Goal: Task Accomplishment & Management: Manage account settings

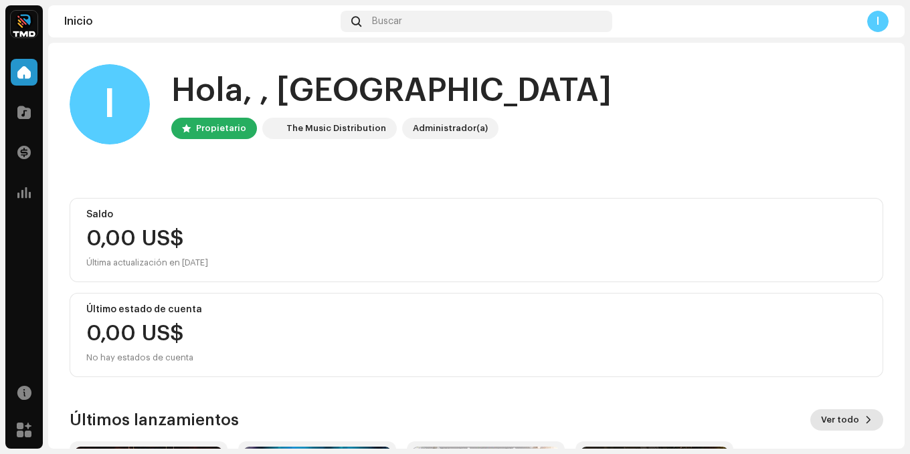
click at [865, 422] on span at bounding box center [869, 420] width 8 height 11
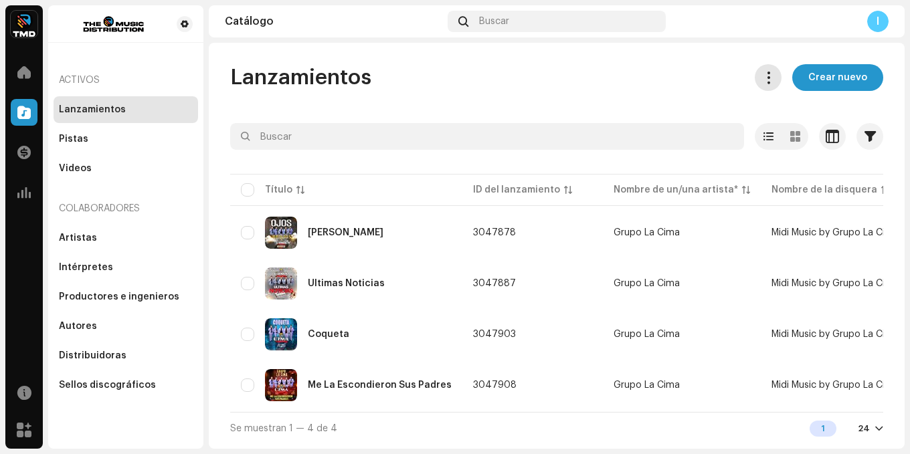
click at [764, 68] on button at bounding box center [768, 77] width 27 height 27
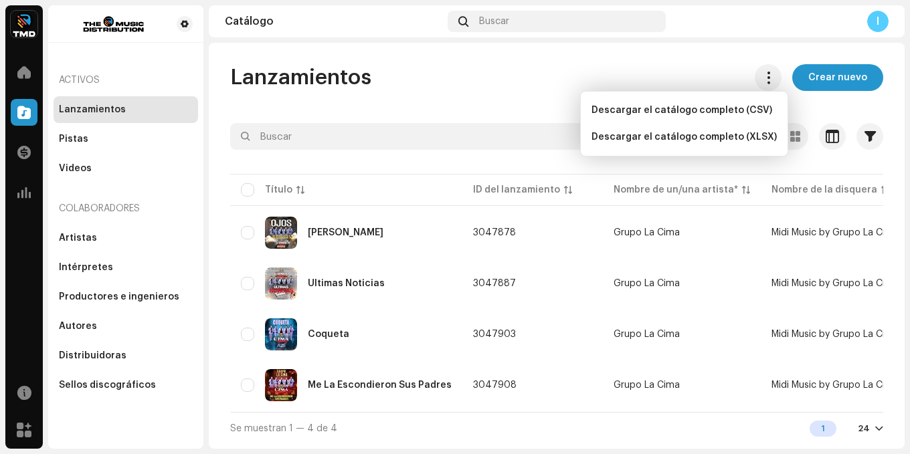
click at [646, 65] on div "Lanzamientos Crear nuevo" at bounding box center [556, 77] width 653 height 27
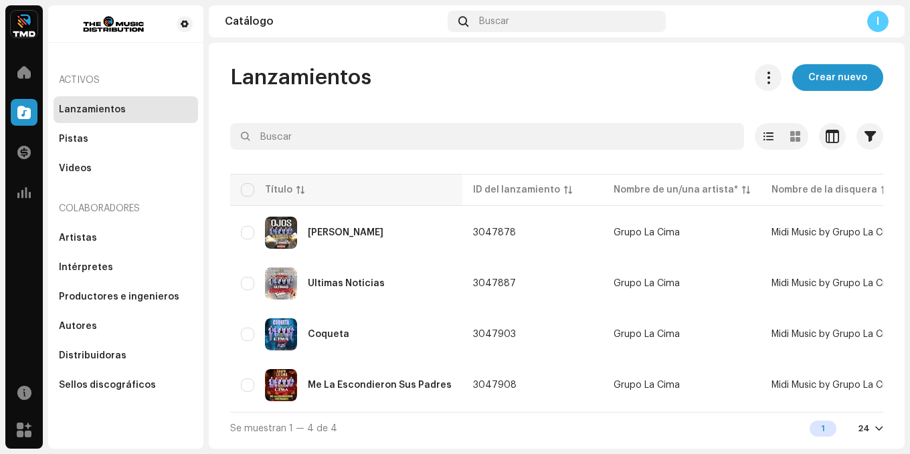
scroll to position [1, 0]
click at [93, 237] on div "Artistas" at bounding box center [78, 238] width 38 height 11
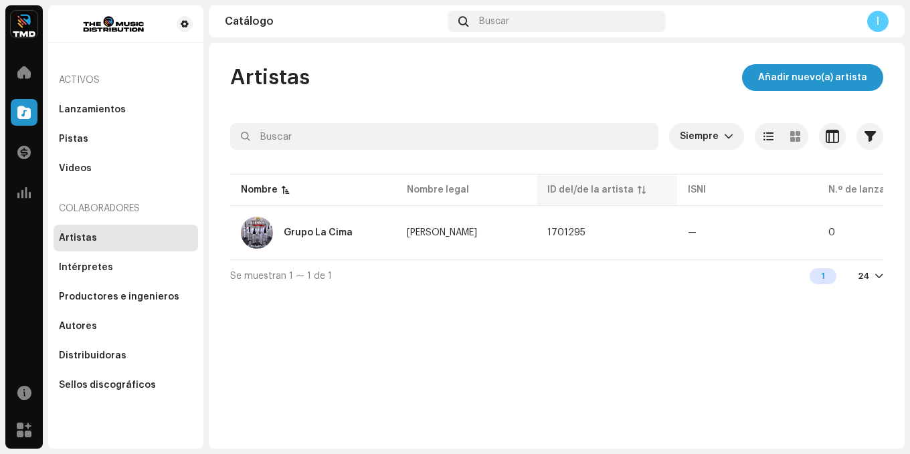
click at [613, 187] on div "ID del/de la artista" at bounding box center [590, 189] width 86 height 13
click at [266, 183] on div "Nombre" at bounding box center [259, 189] width 37 height 13
click at [575, 189] on div "ID del/de la artista" at bounding box center [590, 189] width 86 height 13
click at [116, 360] on div "Distribuidoras" at bounding box center [93, 356] width 68 height 11
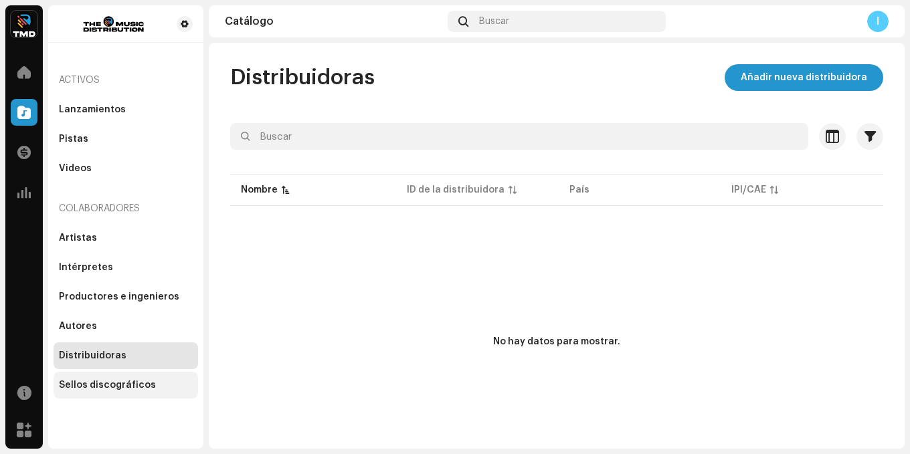
click at [153, 387] on div "Sellos discográficos" at bounding box center [126, 385] width 134 height 11
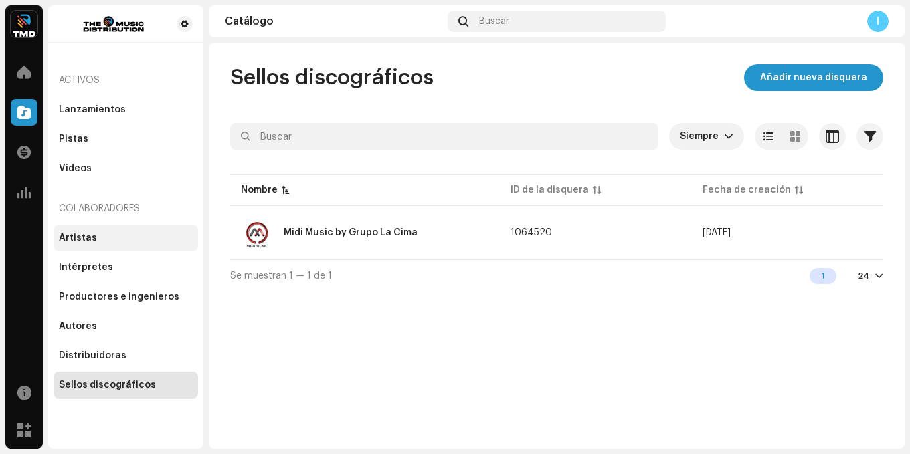
click at [98, 239] on div "Artistas" at bounding box center [126, 238] width 134 height 11
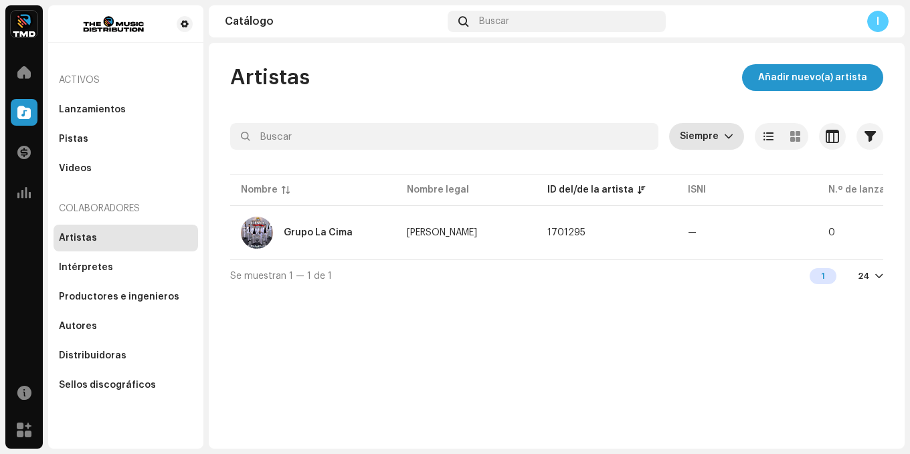
click at [728, 137] on icon "dropdown trigger" at bounding box center [729, 137] width 8 height 5
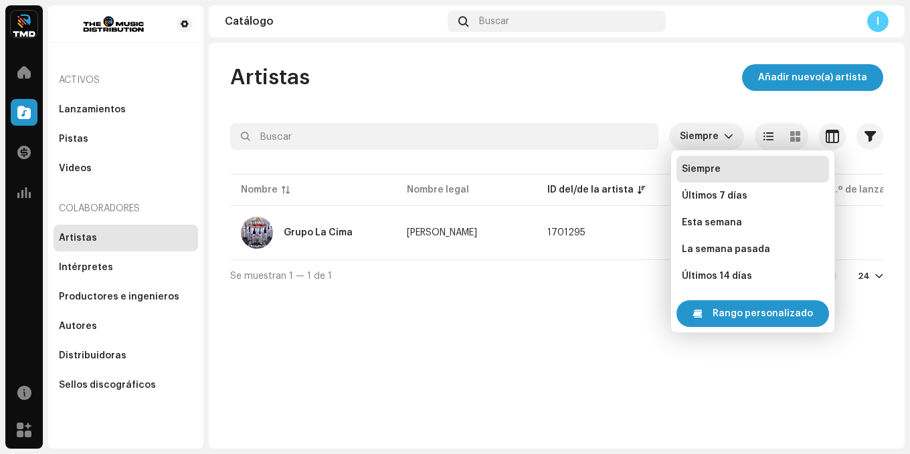
click at [602, 114] on div "Artistas Añadir nuevo(a) artista Siempre Seleccionado 0 Seleccionar todo Opcion…" at bounding box center [557, 178] width 696 height 228
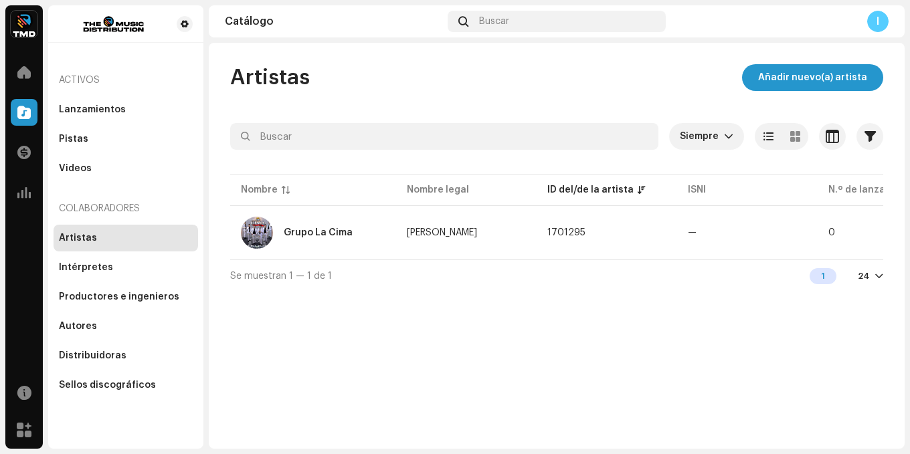
click at [863, 187] on table "Nombre Nombre legal ID del/de la artista ISNI N.º de lanzamientos Grupo La Cima…" at bounding box center [594, 215] width 728 height 88
click at [877, 277] on div at bounding box center [879, 276] width 8 height 11
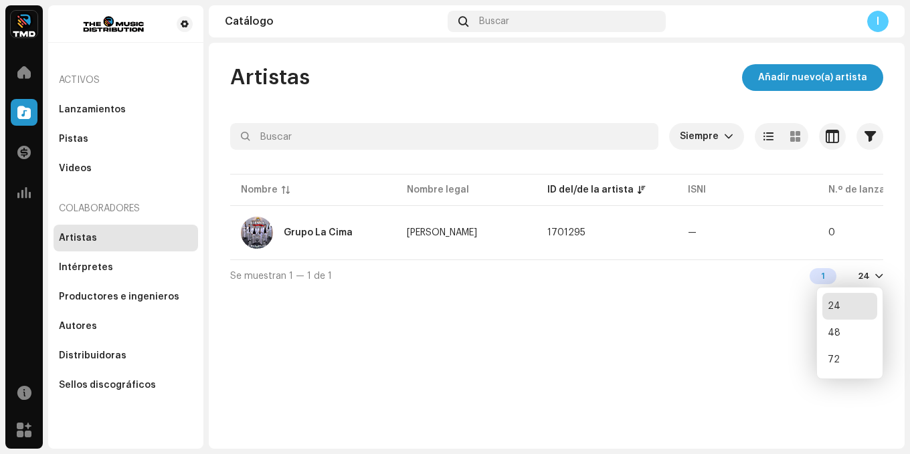
click at [642, 324] on div "Artistas Añadir nuevo(a) artista Siempre Seleccionado 0 Seleccionar todo Opcion…" at bounding box center [557, 246] width 696 height 406
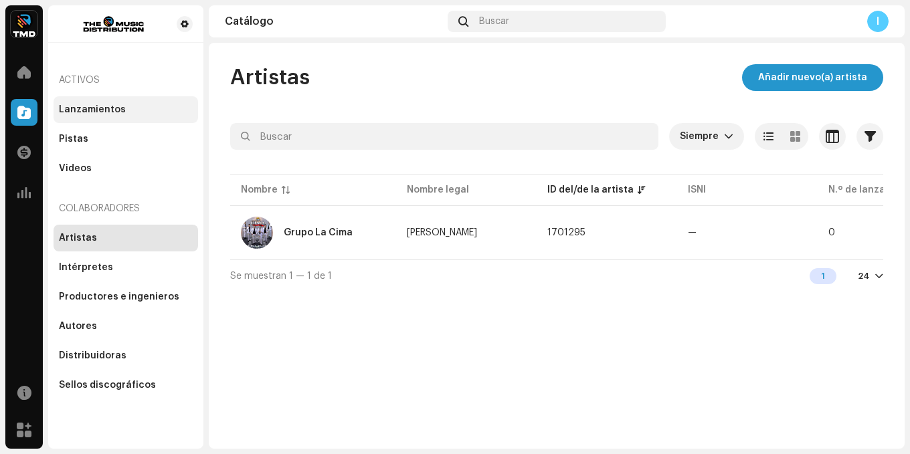
click at [83, 113] on div "Lanzamientos" at bounding box center [92, 109] width 67 height 11
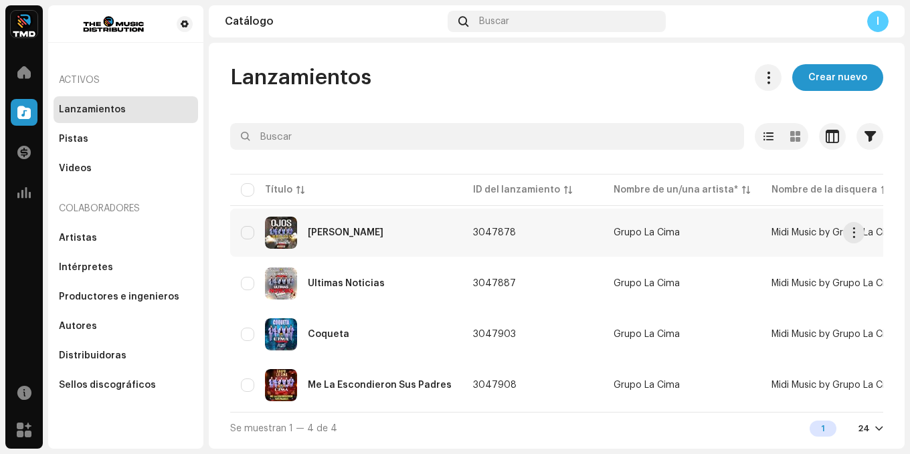
click at [430, 236] on div "[PERSON_NAME]" at bounding box center [346, 233] width 211 height 32
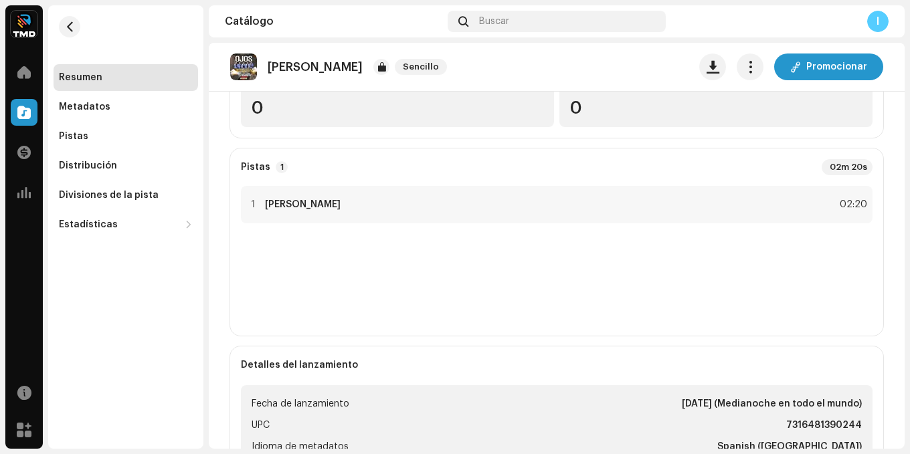
scroll to position [135, 0]
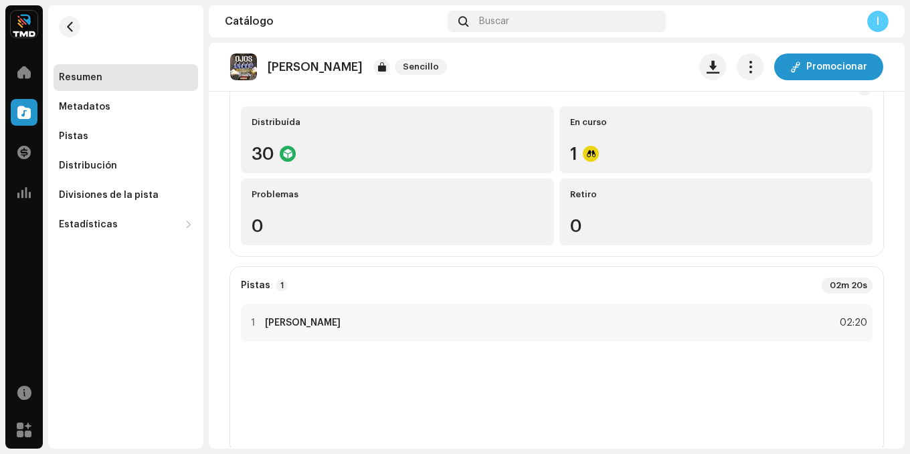
click at [618, 132] on re-o-release-hero "Ojos Brujos Sencillo Promocionar Ojos Brujos Sencillo Grupo La Cima Midi Music …" at bounding box center [557, 96] width 696 height 107
click at [570, 145] on re-o-release-hero "Ojos Brujos Sencillo Promocionar Ojos Brujos Sencillo Grupo La Cima Midi Music …" at bounding box center [557, 96] width 696 height 107
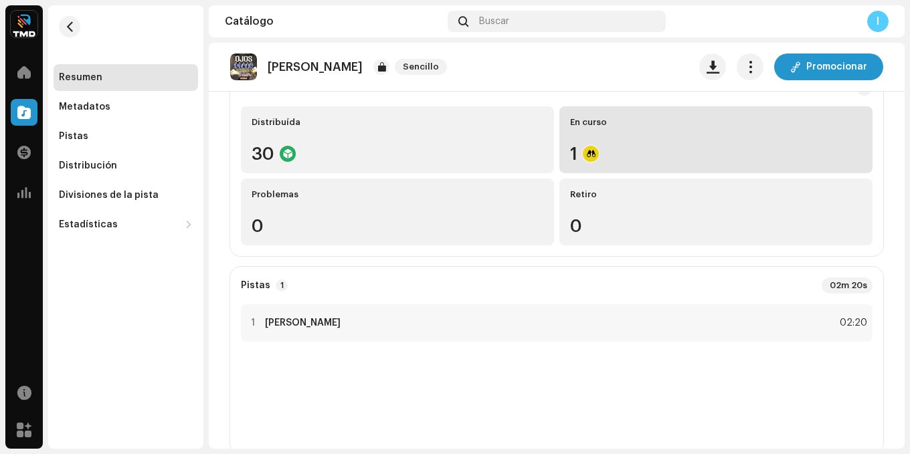
click at [611, 154] on div "1" at bounding box center [716, 153] width 292 height 17
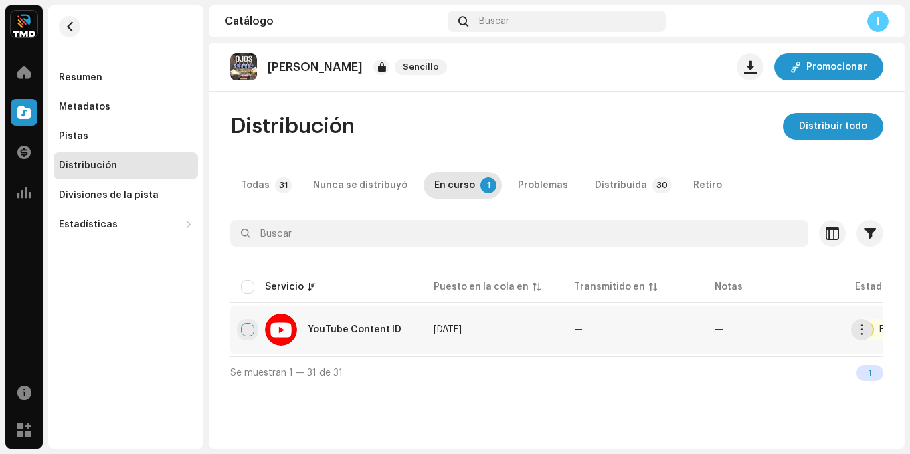
click at [248, 330] on input "checkbox" at bounding box center [247, 329] width 13 height 13
checkbox input "true"
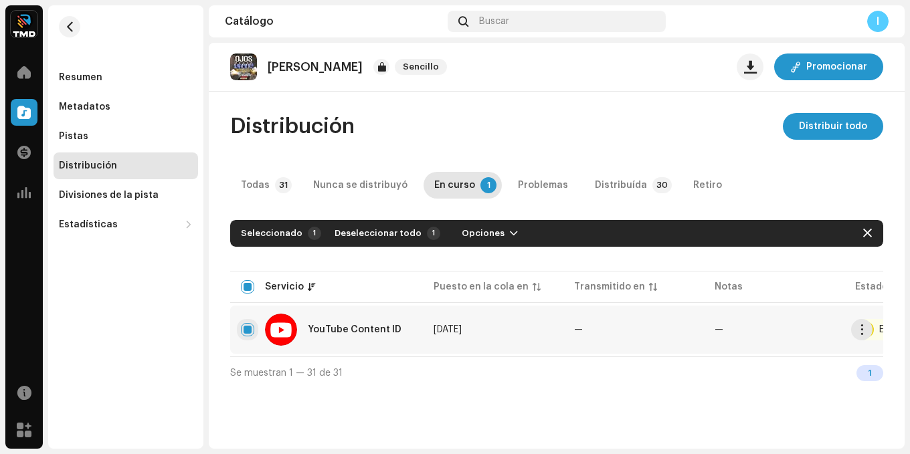
click at [248, 330] on input "Row Selected" at bounding box center [247, 329] width 13 height 13
checkbox input "false"
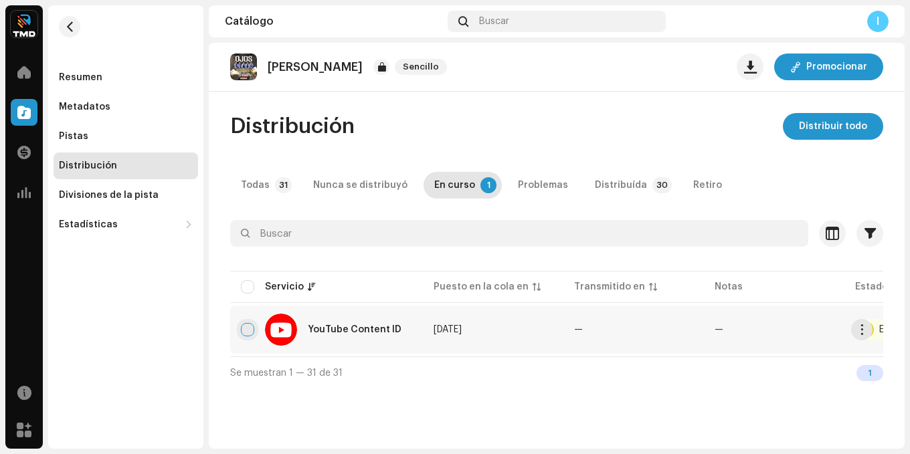
click at [248, 330] on input "Row Unselected" at bounding box center [247, 329] width 13 height 13
checkbox input "true"
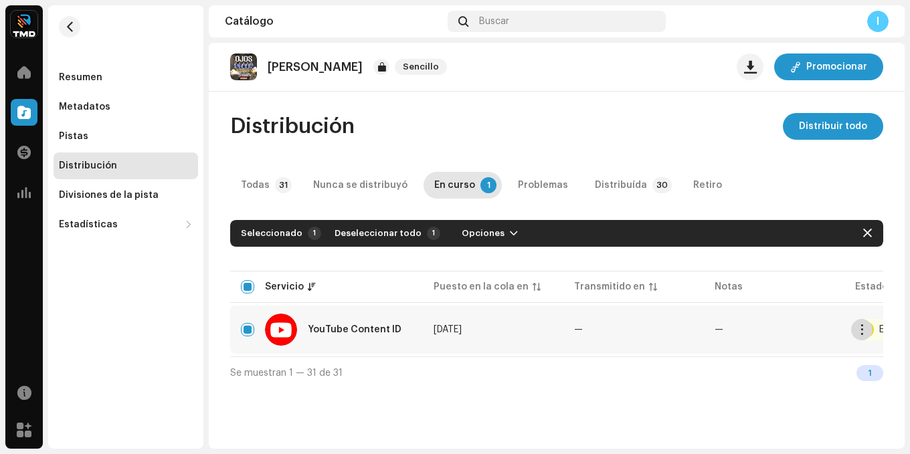
click at [863, 332] on span "button" at bounding box center [862, 330] width 10 height 11
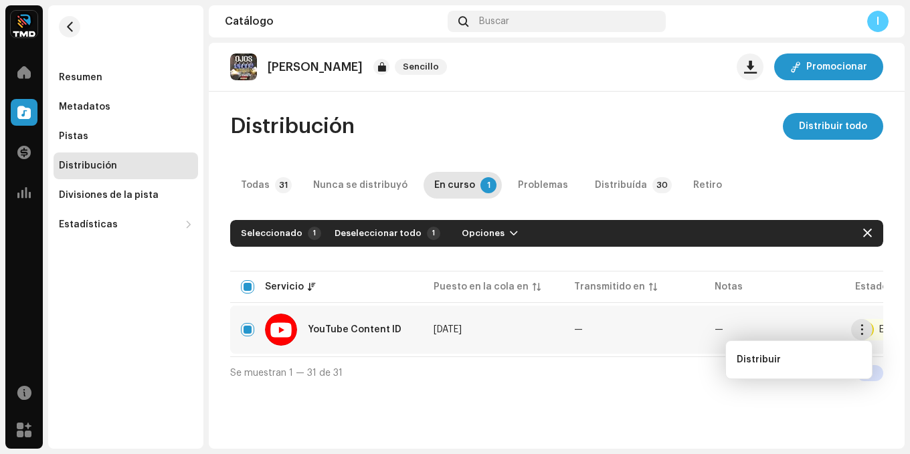
drag, startPoint x: 663, startPoint y: 317, endPoint x: 655, endPoint y: 321, distance: 8.4
click at [662, 317] on td "—" at bounding box center [633, 330] width 141 height 48
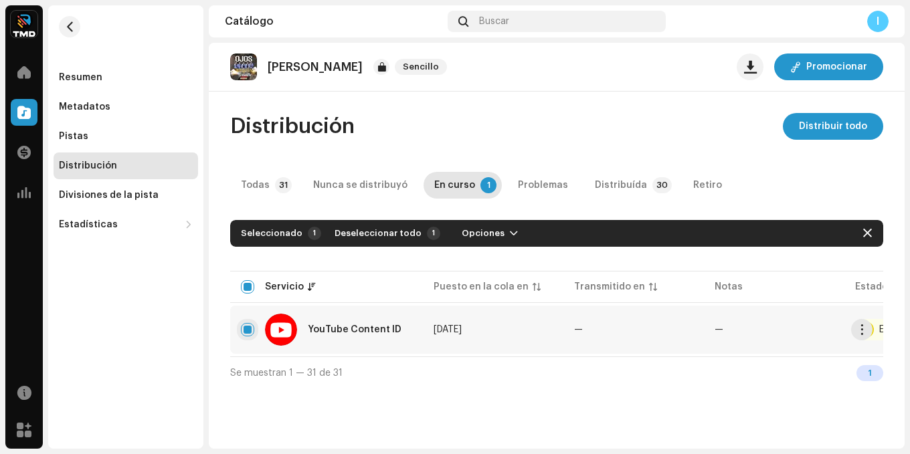
click at [248, 329] on input "Row Selected" at bounding box center [247, 329] width 13 height 13
checkbox input "false"
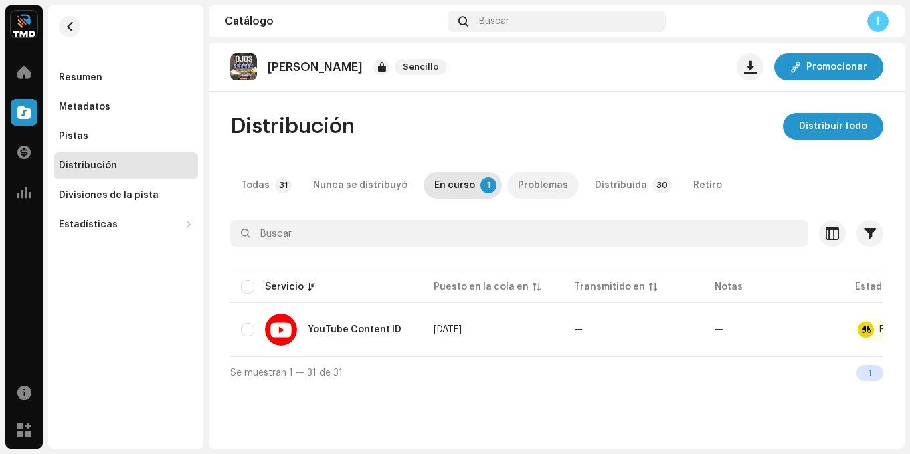
click at [527, 177] on div "Problemas" at bounding box center [543, 185] width 50 height 27
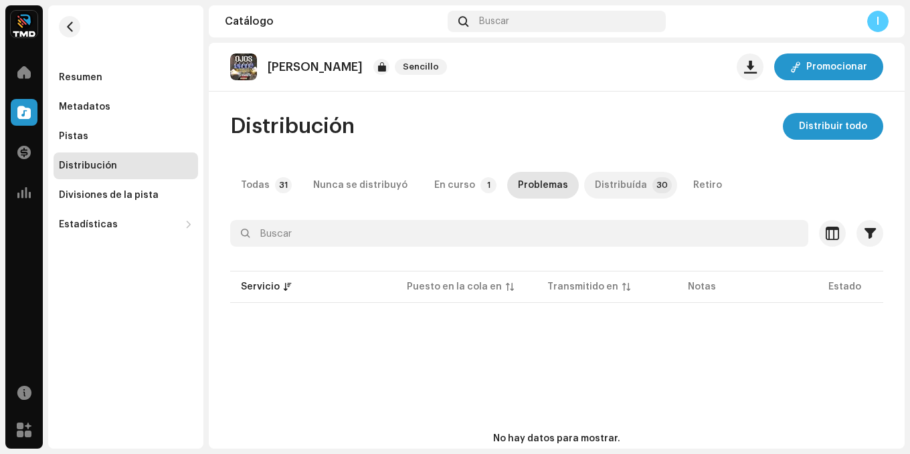
click at [609, 185] on div "Distribuída" at bounding box center [621, 185] width 52 height 27
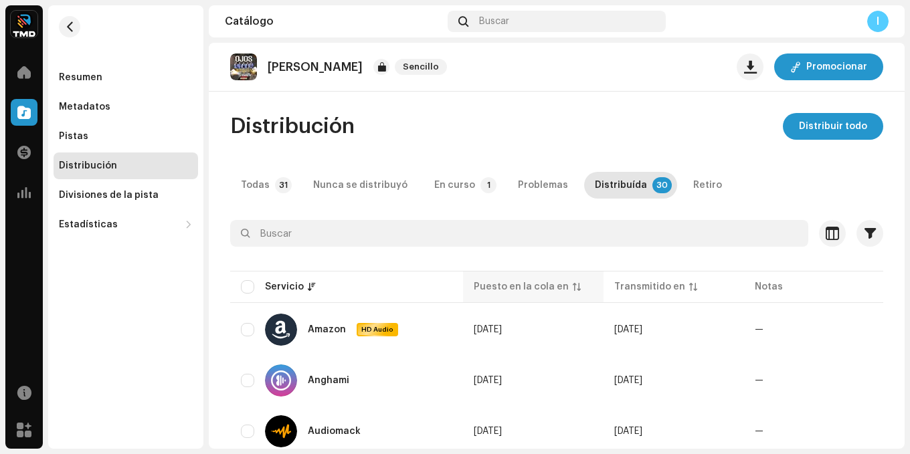
click at [524, 292] on div "Puesto en la cola en" at bounding box center [521, 286] width 95 height 13
click at [530, 179] on div "Problemas" at bounding box center [543, 185] width 50 height 27
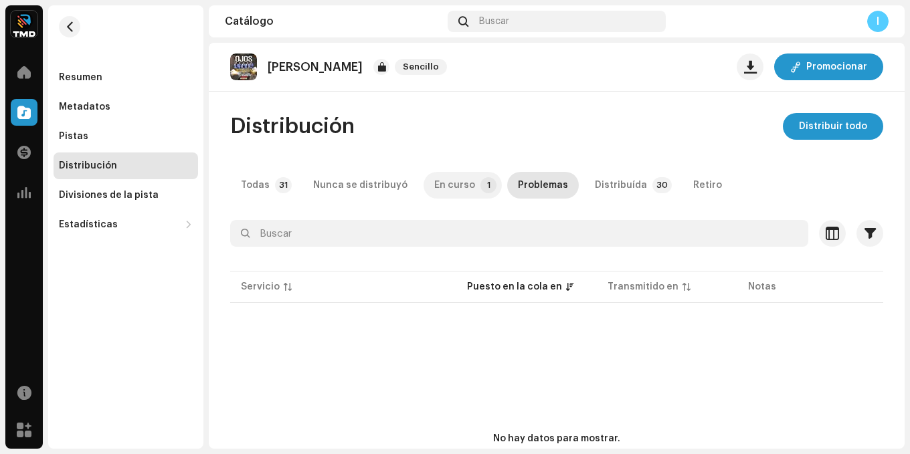
click at [424, 181] on p-tab "En curso 1" at bounding box center [463, 185] width 78 height 27
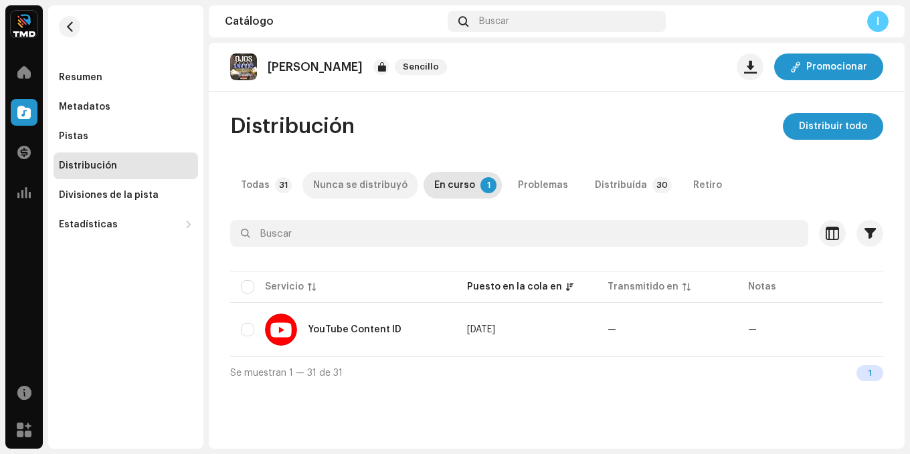
click at [333, 187] on div "Nunca se distribuyó" at bounding box center [360, 185] width 94 height 27
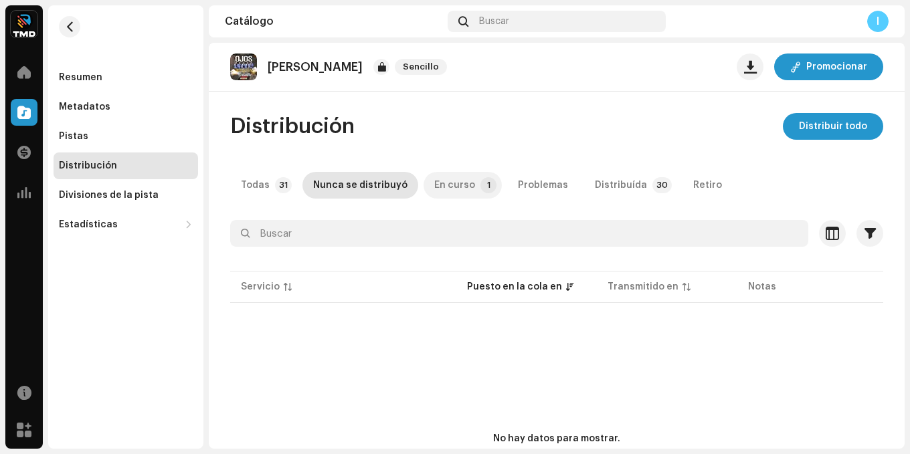
click at [445, 183] on div "En curso" at bounding box center [454, 185] width 41 height 27
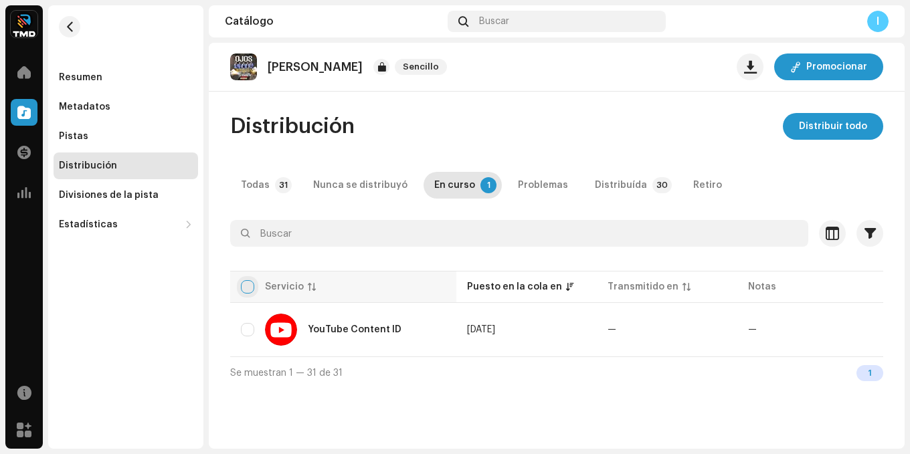
click at [244, 286] on input "checkbox" at bounding box center [247, 286] width 13 height 13
checkbox input "true"
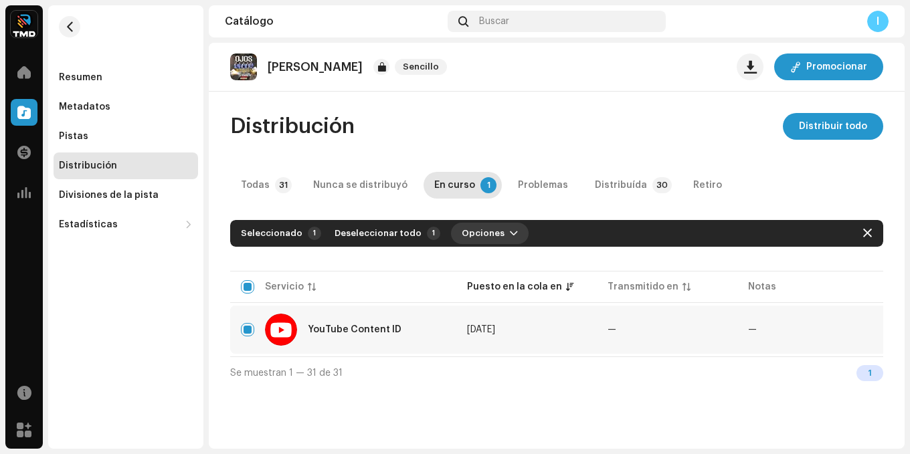
click at [510, 231] on span "button" at bounding box center [514, 233] width 8 height 11
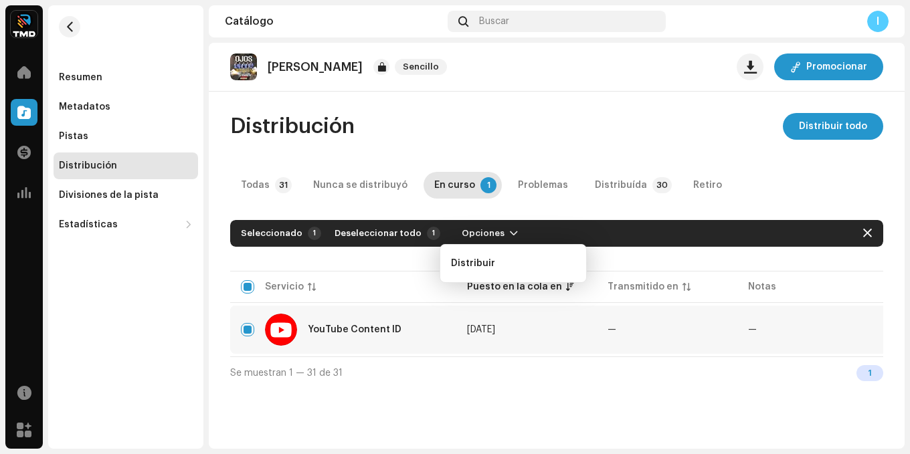
click at [374, 270] on table "Servicio Puesto en la cola en Transmitido en Notas Estado YouTube Content ID [D…" at bounding box center [637, 312] width 815 height 88
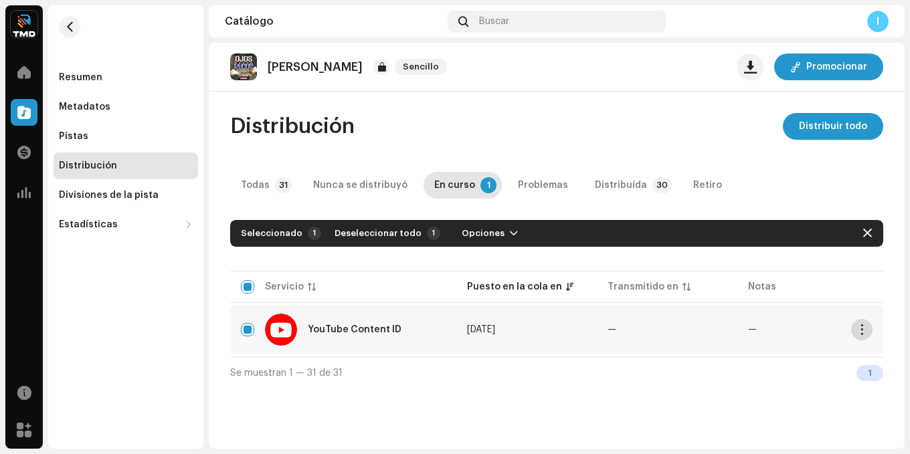
click at [866, 335] on button "button" at bounding box center [861, 329] width 21 height 21
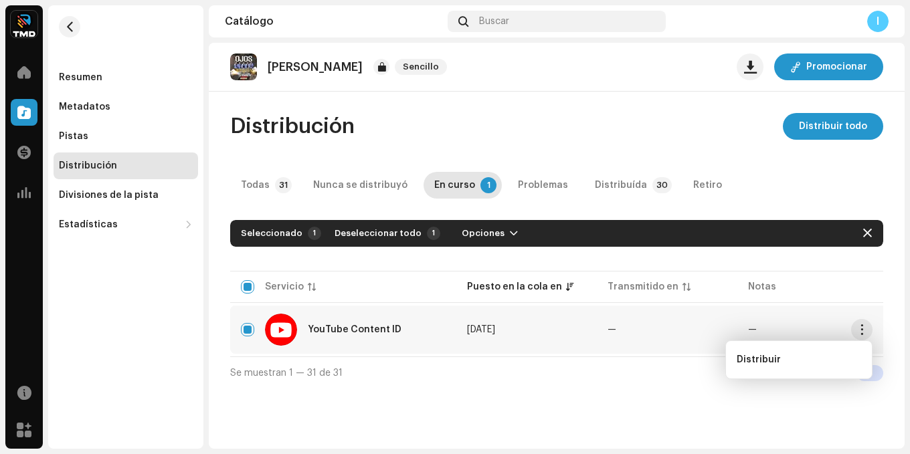
click at [628, 335] on td "—" at bounding box center [667, 330] width 141 height 48
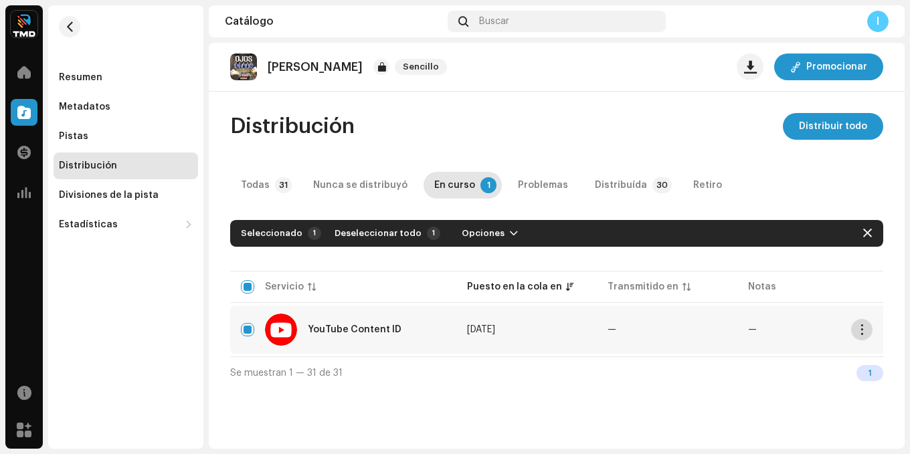
click at [863, 332] on span "button" at bounding box center [862, 330] width 10 height 11
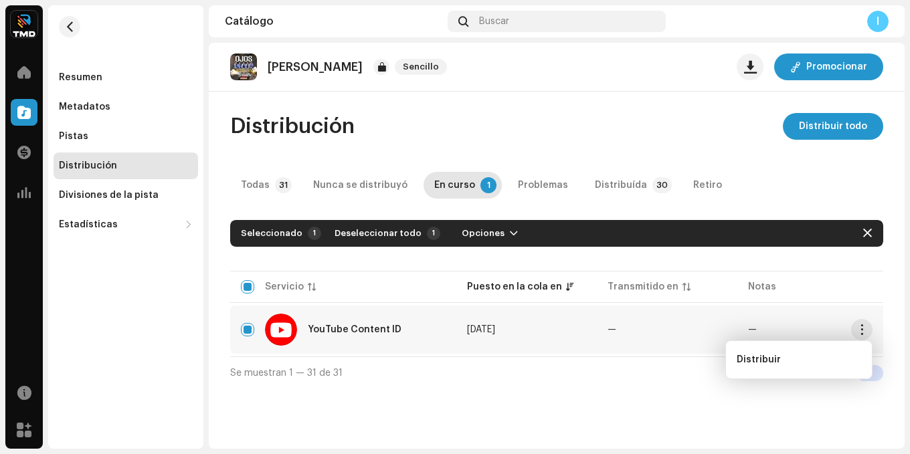
click at [566, 337] on td "[DATE]" at bounding box center [526, 330] width 141 height 48
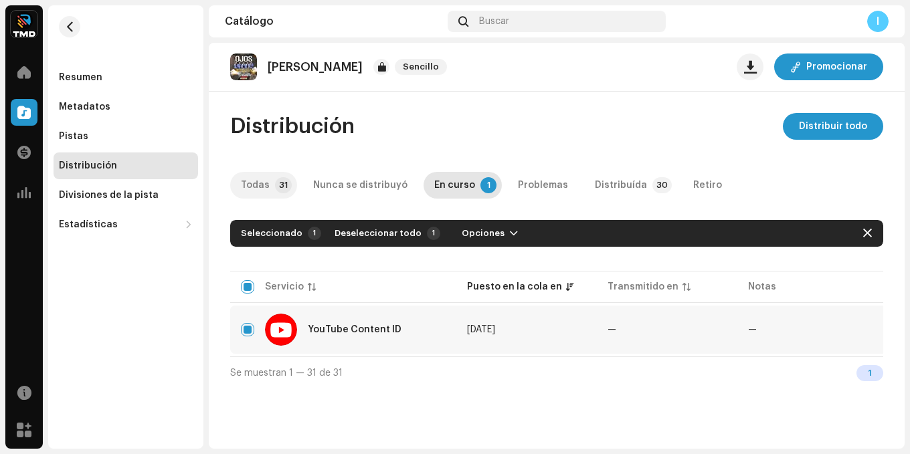
click at [246, 181] on div "Todas" at bounding box center [255, 185] width 29 height 27
checkbox input "false"
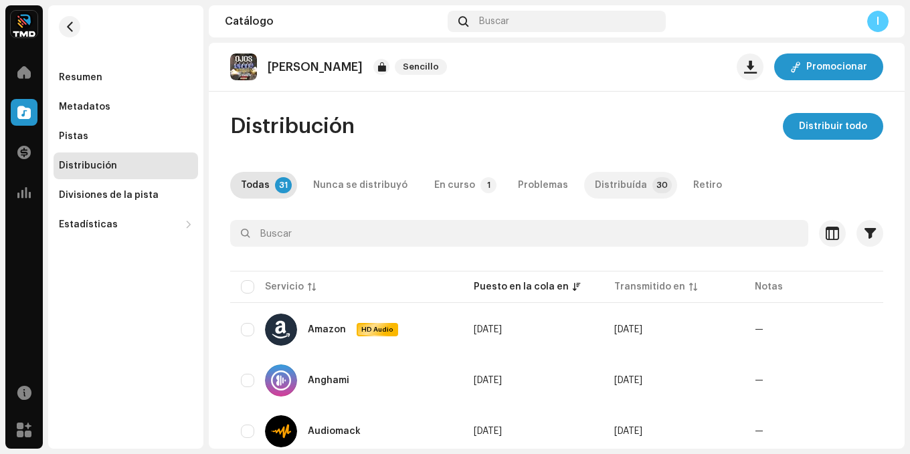
click at [596, 196] on div "Distribuída" at bounding box center [621, 185] width 52 height 27
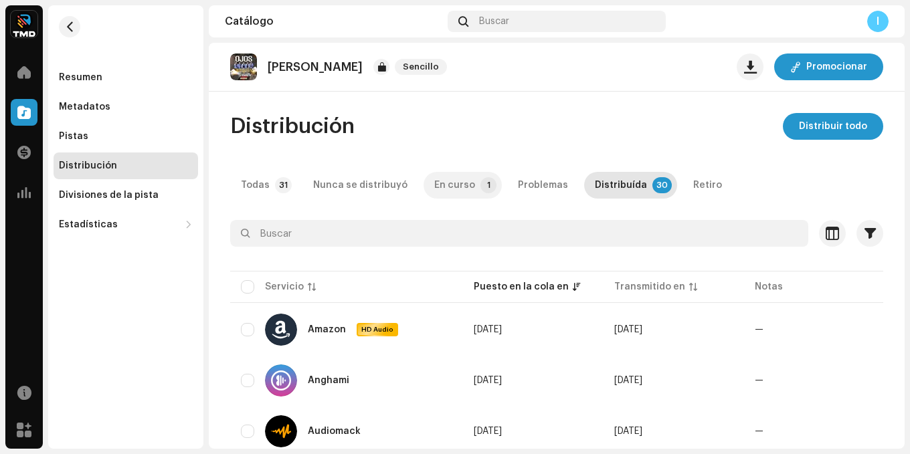
click at [446, 181] on div "En curso" at bounding box center [454, 185] width 41 height 27
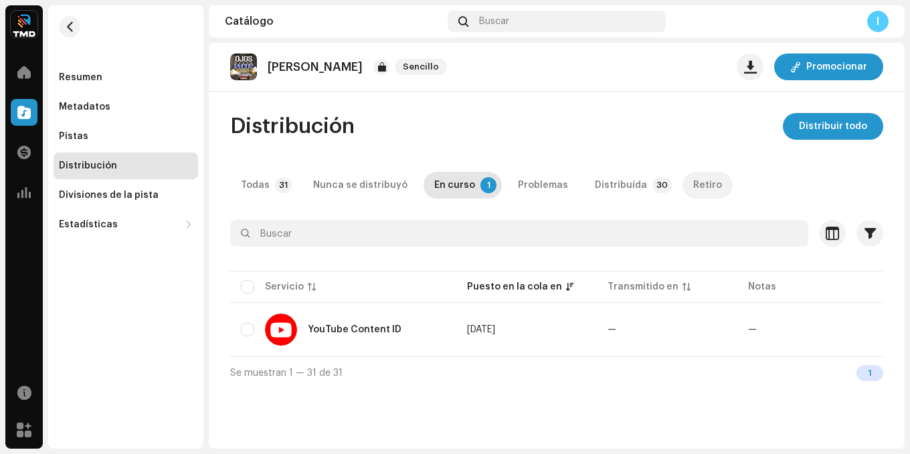
click at [693, 184] on div "Retiro" at bounding box center [707, 185] width 29 height 27
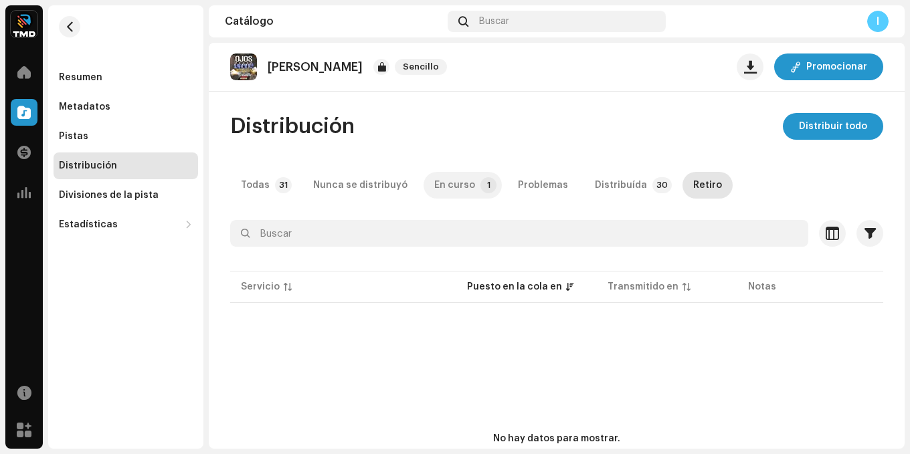
click at [446, 181] on div "En curso" at bounding box center [454, 185] width 41 height 27
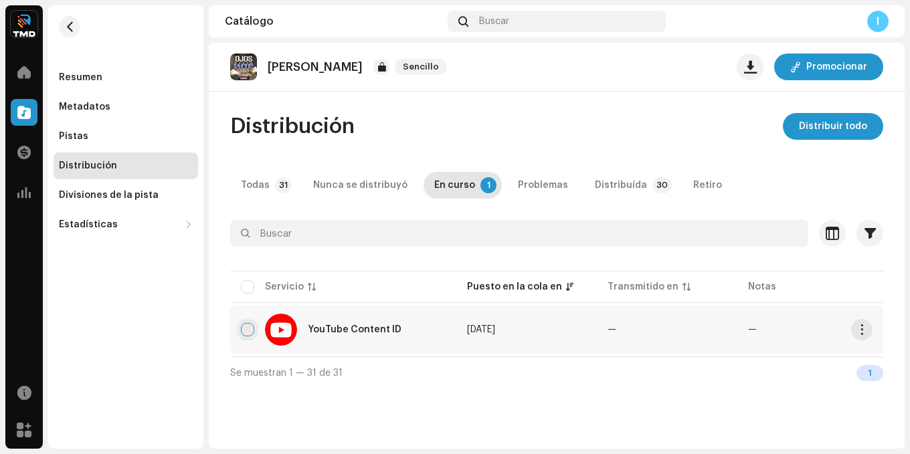
click at [248, 327] on input "checkbox" at bounding box center [247, 329] width 13 height 13
checkbox input "true"
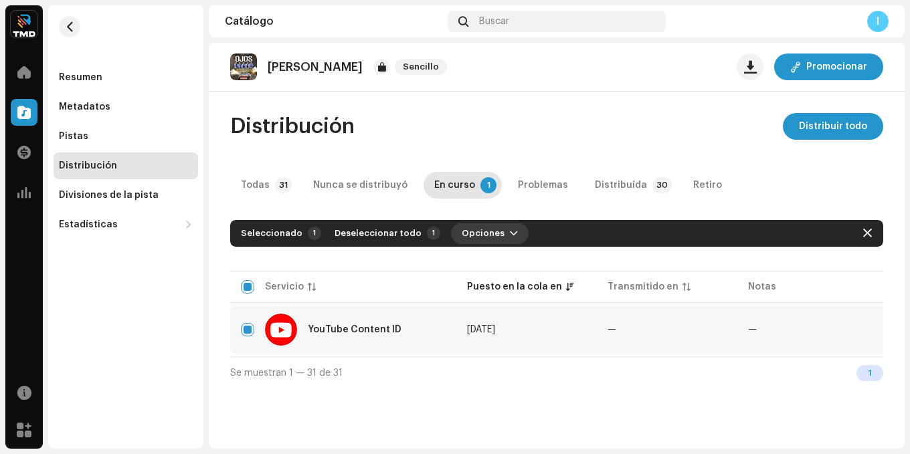
click at [491, 230] on button "Opciones" at bounding box center [490, 233] width 78 height 21
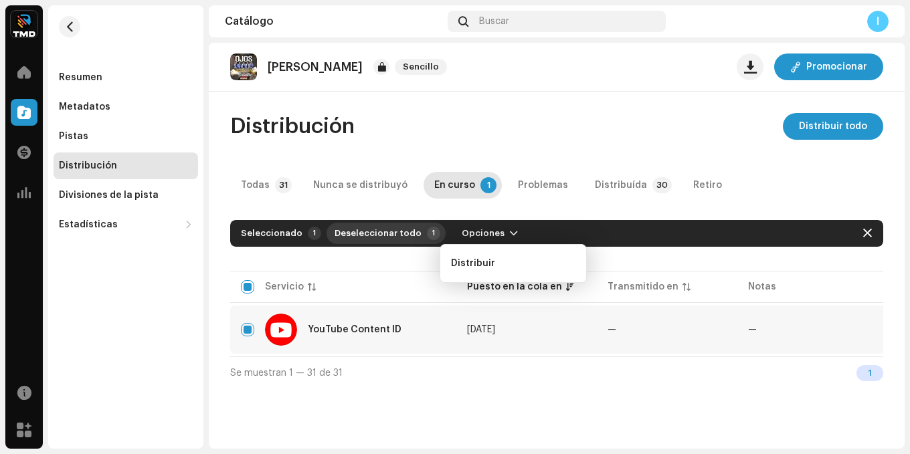
click at [430, 225] on button "Deseleccionar todo 1" at bounding box center [386, 233] width 119 height 21
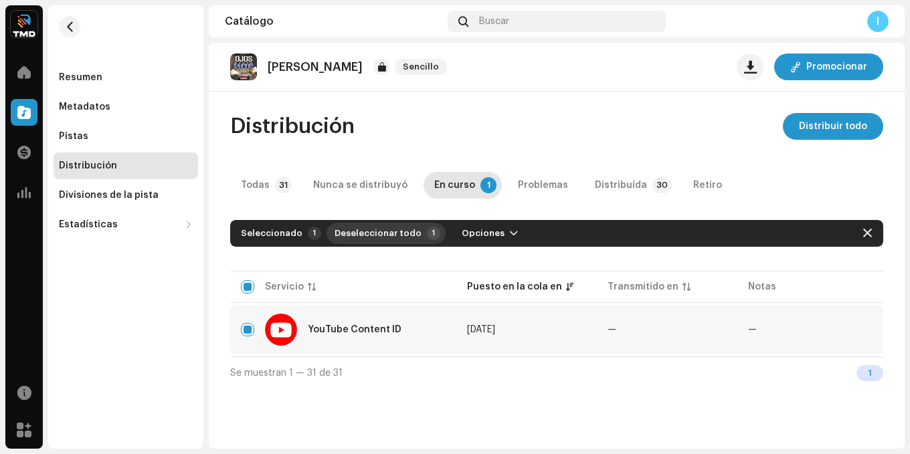
checkbox input "false"
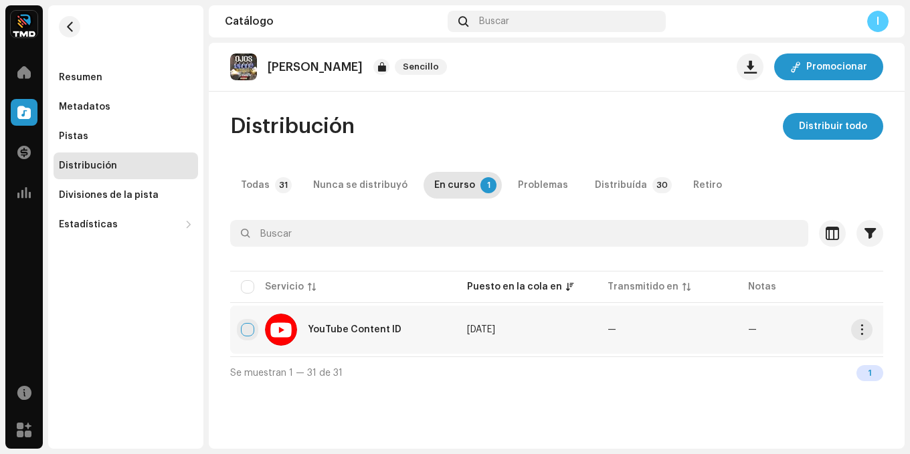
click at [250, 335] on input "Row Unselected" at bounding box center [247, 329] width 13 height 13
checkbox input "true"
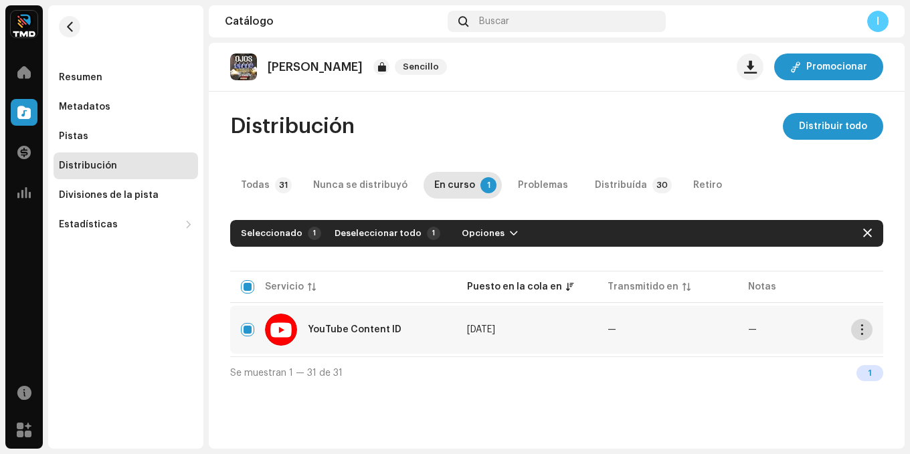
click at [863, 326] on span "button" at bounding box center [862, 330] width 10 height 11
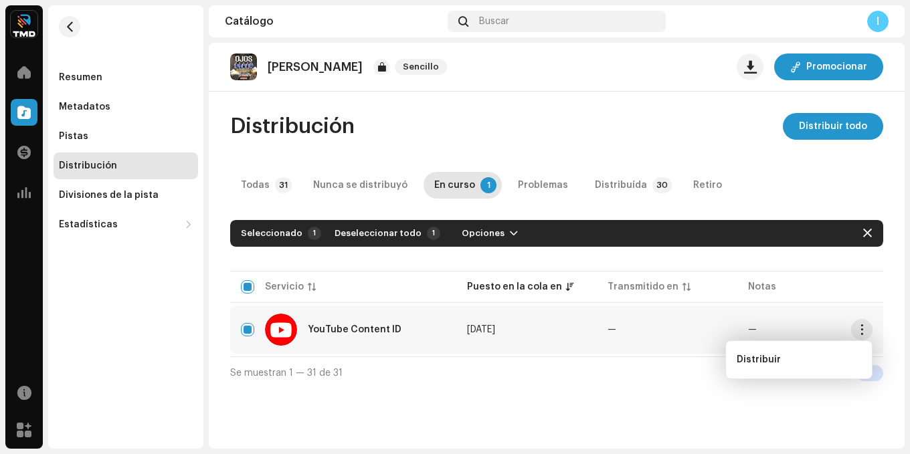
drag, startPoint x: 613, startPoint y: 305, endPoint x: 650, endPoint y: 323, distance: 41.3
click at [613, 307] on table "Servicio Puesto en la cola en Transmitido en Notas Estado YouTube Content ID [D…" at bounding box center [637, 312] width 815 height 88
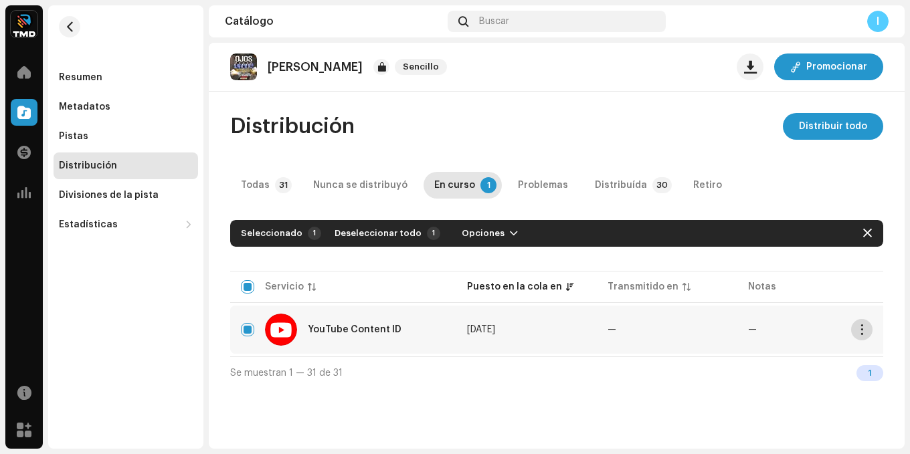
click at [867, 333] on span "button" at bounding box center [862, 330] width 10 height 11
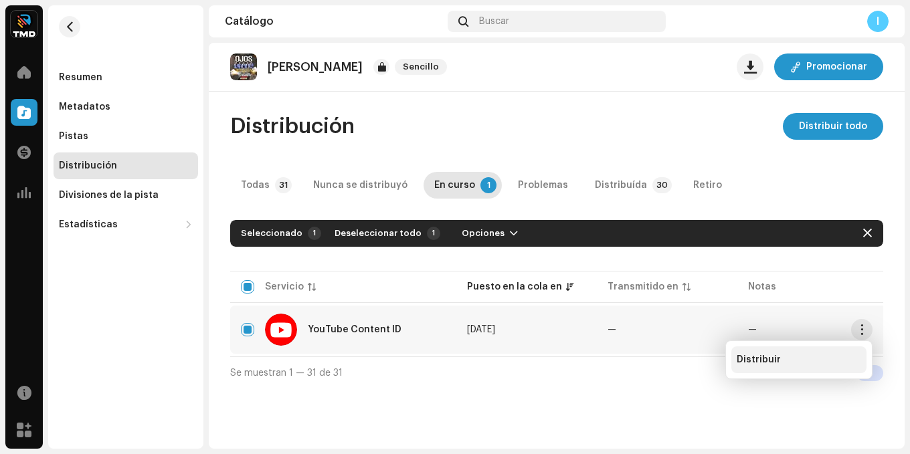
click at [779, 363] on div "Distribuir" at bounding box center [799, 360] width 124 height 11
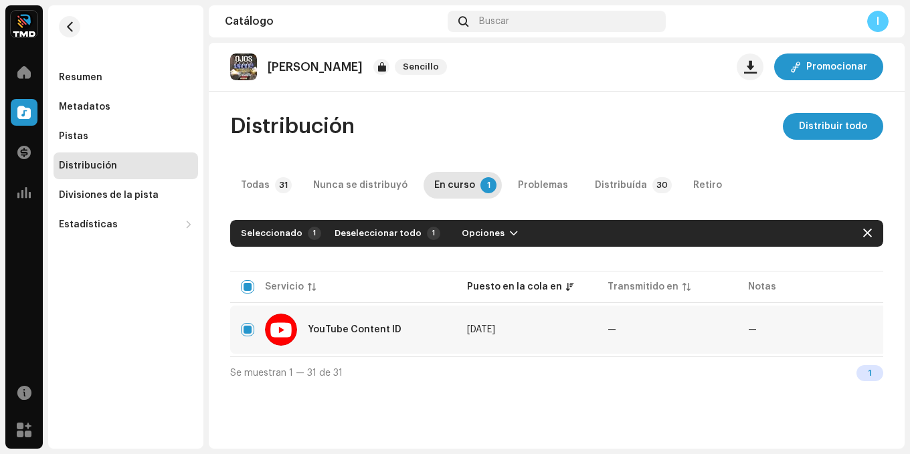
click at [567, 331] on div "No elegible para distribución Un lanzamiento que tiene el estado En proceso de …" at bounding box center [455, 227] width 910 height 454
click at [864, 325] on span "button" at bounding box center [862, 330] width 10 height 11
click at [845, 133] on span "Distribuir todo" at bounding box center [833, 126] width 68 height 27
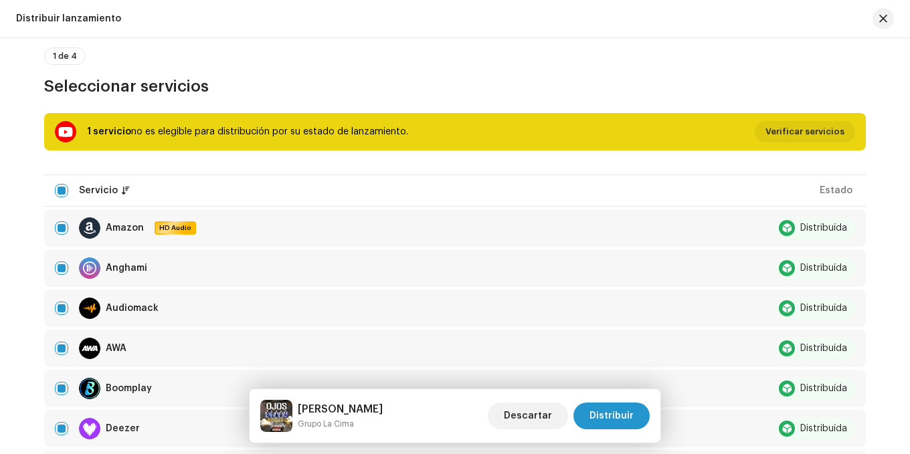
scroll to position [67, 0]
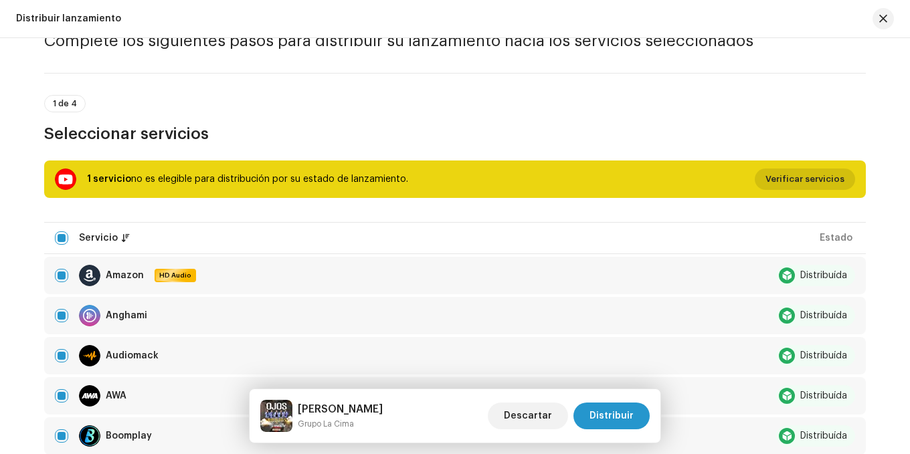
click at [826, 178] on span "Verificar servicios" at bounding box center [805, 179] width 79 height 27
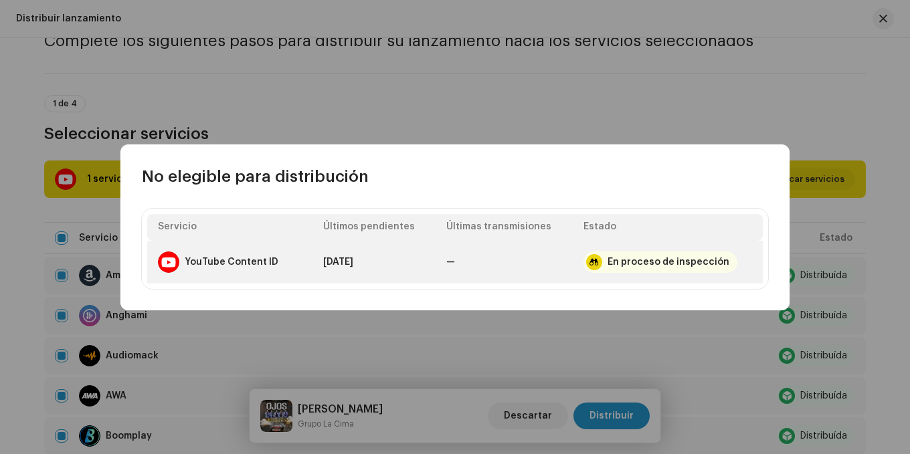
click at [599, 260] on div at bounding box center [594, 262] width 16 height 16
click at [638, 259] on div "En proceso de inspección" at bounding box center [669, 262] width 122 height 11
drag, startPoint x: 434, startPoint y: 261, endPoint x: 425, endPoint y: 265, distance: 9.6
click at [428, 264] on td "[DATE]" at bounding box center [374, 262] width 122 height 43
click at [292, 265] on td "YouTube Content ID" at bounding box center [229, 262] width 165 height 43
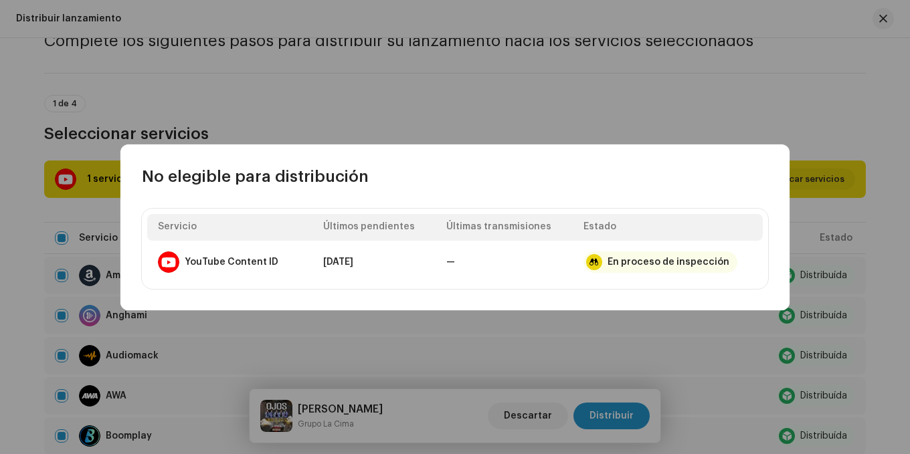
drag, startPoint x: 205, startPoint y: 269, endPoint x: 143, endPoint y: 264, distance: 63.1
click at [203, 269] on div "YouTube Content ID" at bounding box center [218, 262] width 120 height 21
click at [143, 264] on div "Servicio Últimos pendientes Últimas transmisiones Estado YouTube Content ID [DA…" at bounding box center [455, 249] width 626 height 80
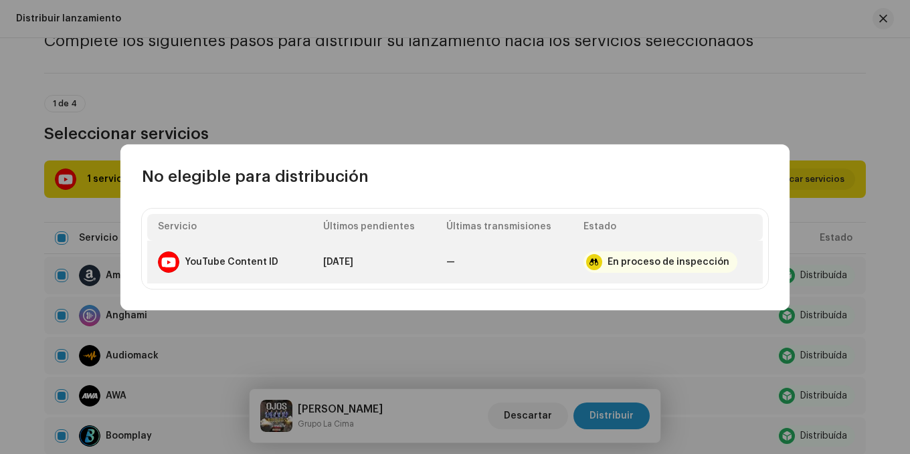
click at [218, 260] on div "YouTube Content ID" at bounding box center [232, 262] width 94 height 11
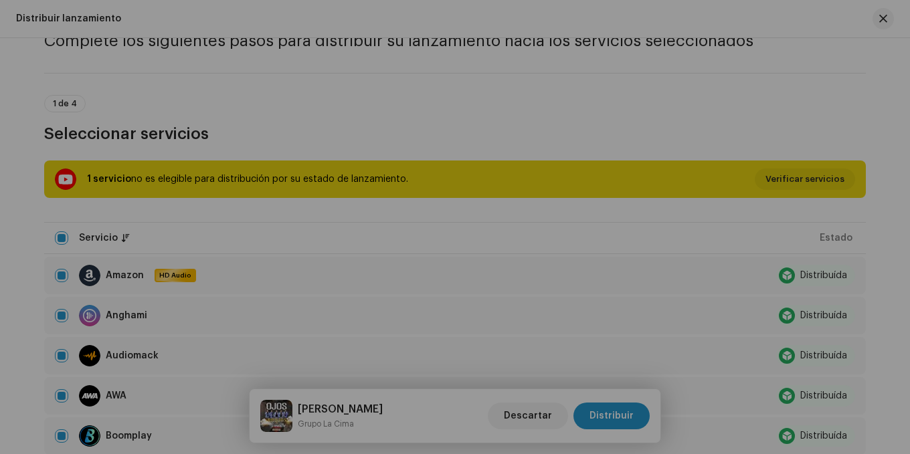
click at [550, 349] on div "No elegible para distribución Servicio Últimos pendientes Últimas transmisiones…" at bounding box center [455, 227] width 910 height 454
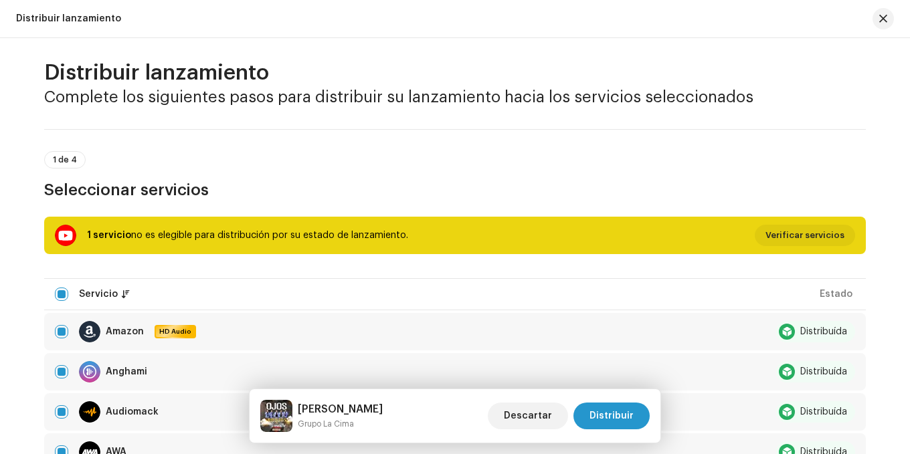
scroll to position [0, 0]
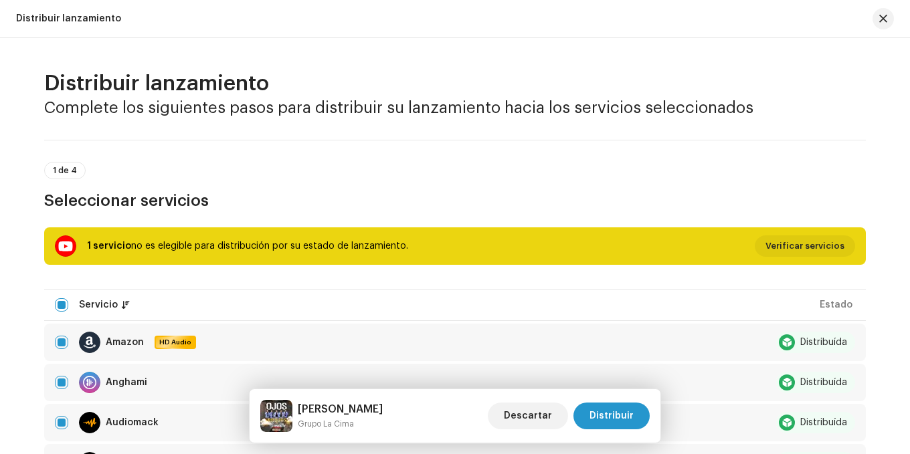
click at [733, 246] on div "1 servicio no es elegible para distribución por su estado de lanzamiento. Verif…" at bounding box center [455, 246] width 800 height 21
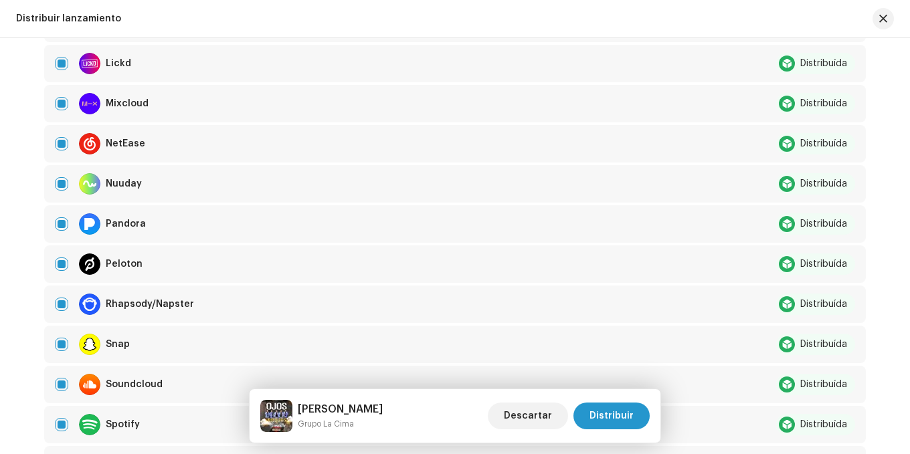
scroll to position [881, 0]
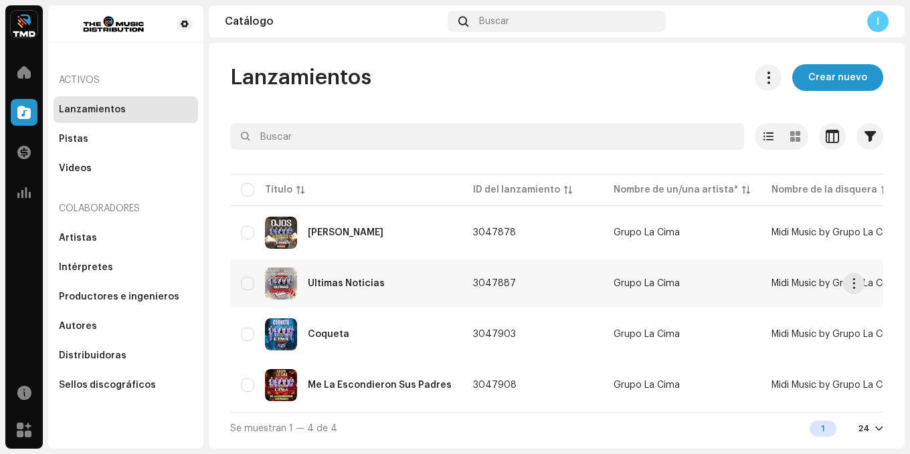
scroll to position [1, 0]
click at [389, 234] on div "[PERSON_NAME]" at bounding box center [346, 233] width 211 height 32
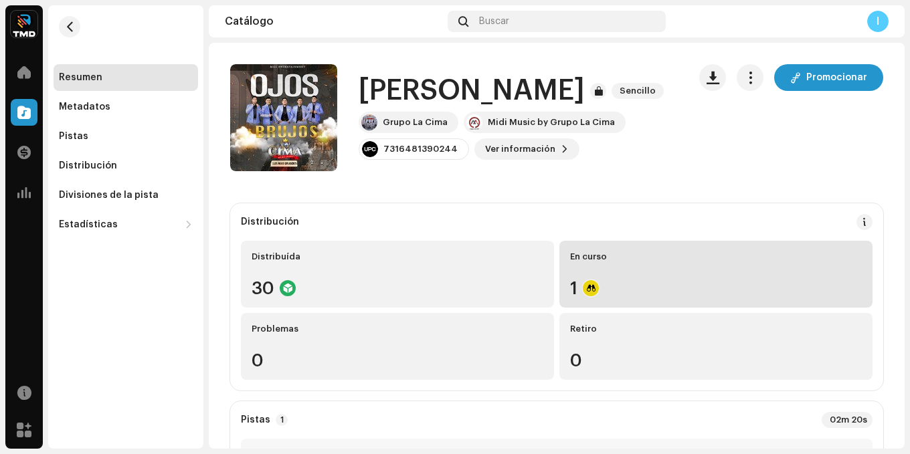
click at [612, 279] on div "En curso 1" at bounding box center [715, 274] width 313 height 67
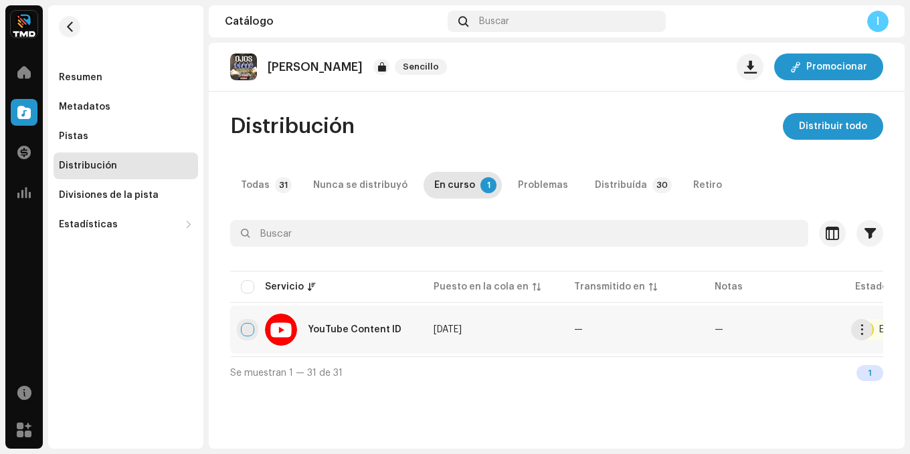
click at [254, 329] on input "checkbox" at bounding box center [247, 329] width 13 height 13
checkbox input "true"
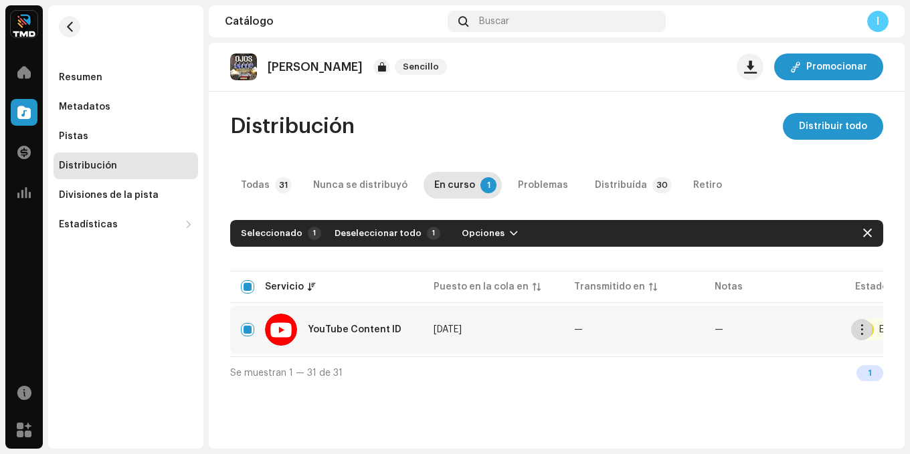
click at [865, 331] on span "button" at bounding box center [862, 330] width 10 height 11
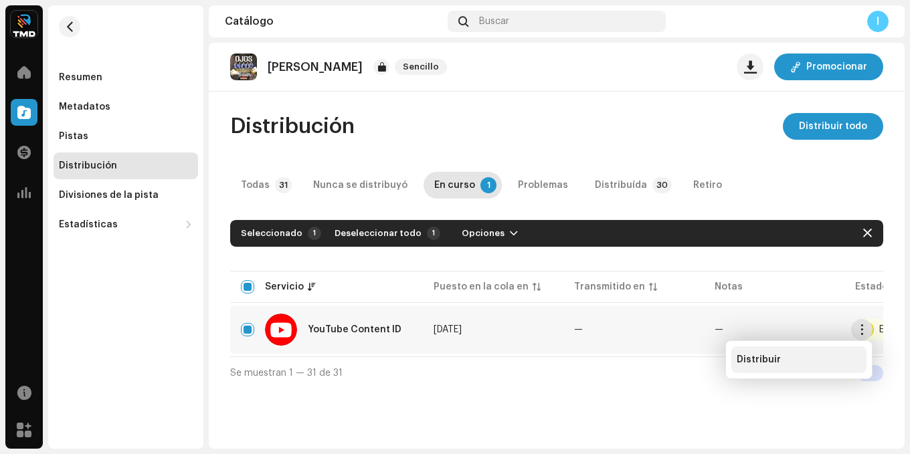
click at [796, 359] on div "Distribuir" at bounding box center [799, 360] width 124 height 11
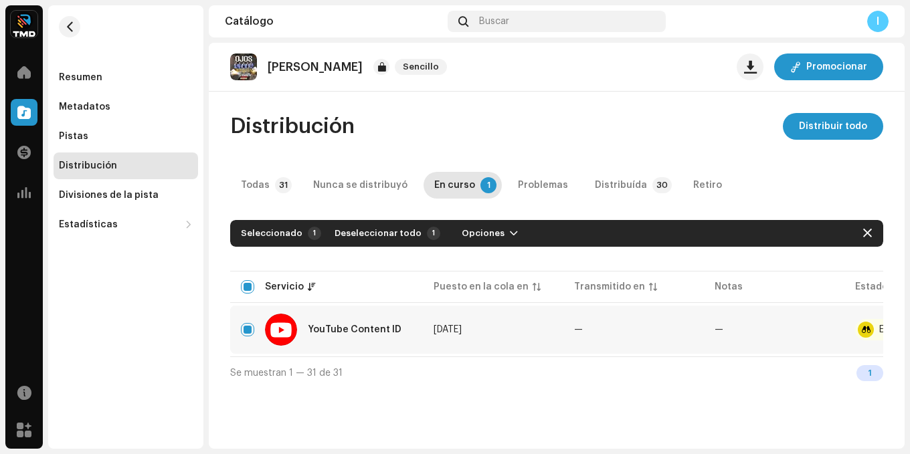
click at [630, 329] on div "No elegible para distribución Un lanzamiento que tiene el estado En proceso de …" at bounding box center [455, 227] width 910 height 454
click at [266, 177] on div "Todas" at bounding box center [255, 185] width 29 height 27
checkbox input "false"
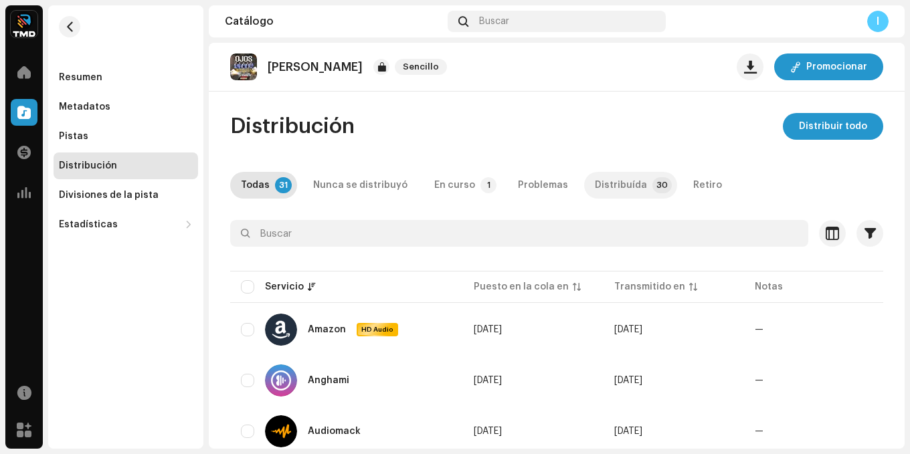
click at [612, 181] on div "Distribuída" at bounding box center [621, 185] width 52 height 27
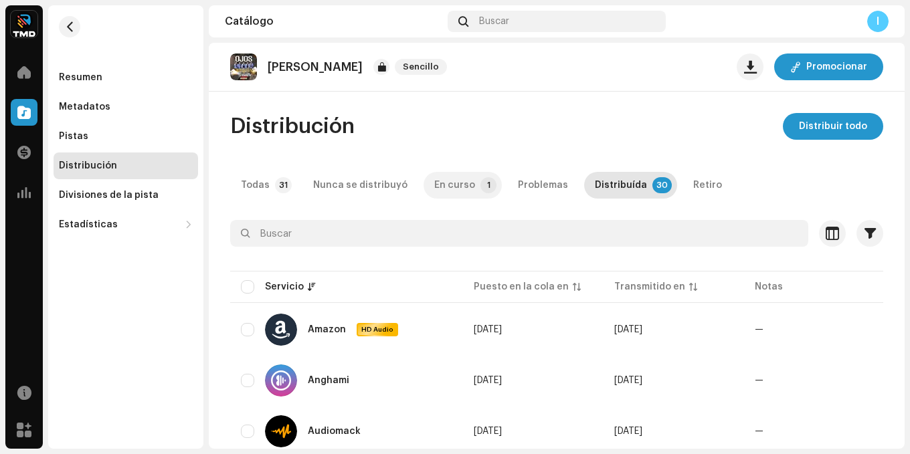
click at [448, 183] on div "En curso" at bounding box center [454, 185] width 41 height 27
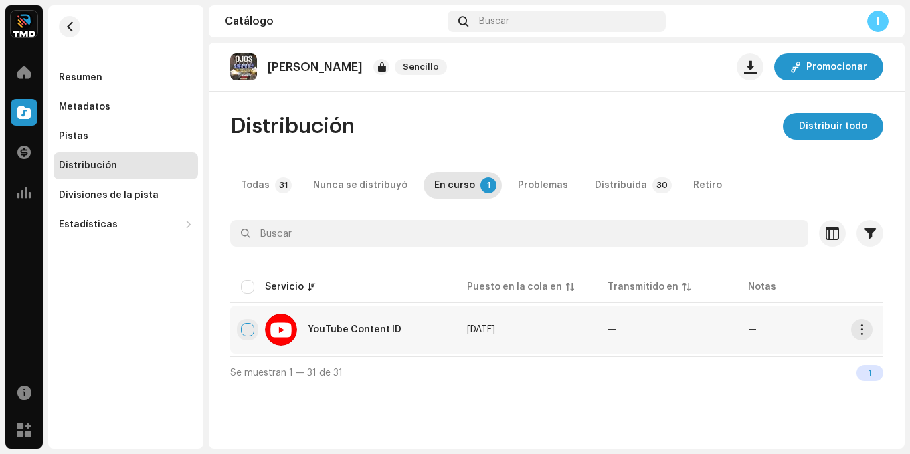
click at [246, 327] on input "checkbox" at bounding box center [247, 329] width 13 height 13
checkbox input "true"
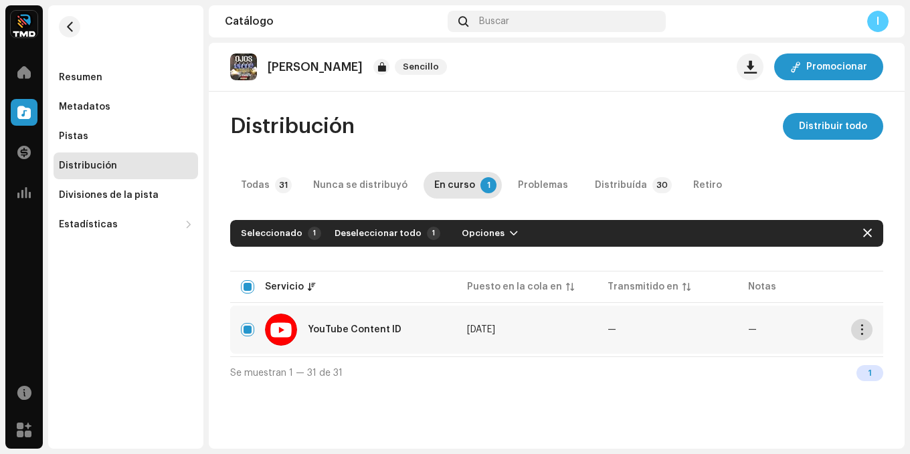
click at [866, 334] on span "button" at bounding box center [862, 330] width 10 height 11
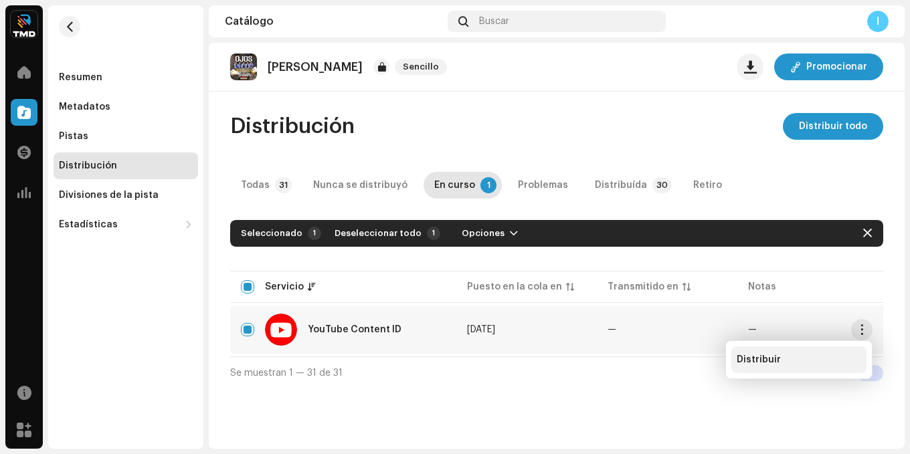
click at [758, 365] on div "Distribuir" at bounding box center [798, 360] width 135 height 27
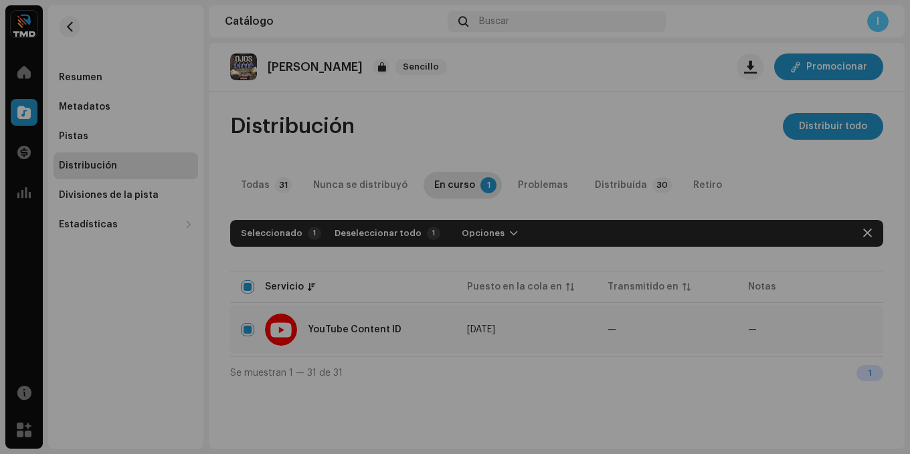
click at [436, 334] on div "No elegible para distribución Un lanzamiento que tiene el estado En proceso de …" at bounding box center [455, 227] width 910 height 454
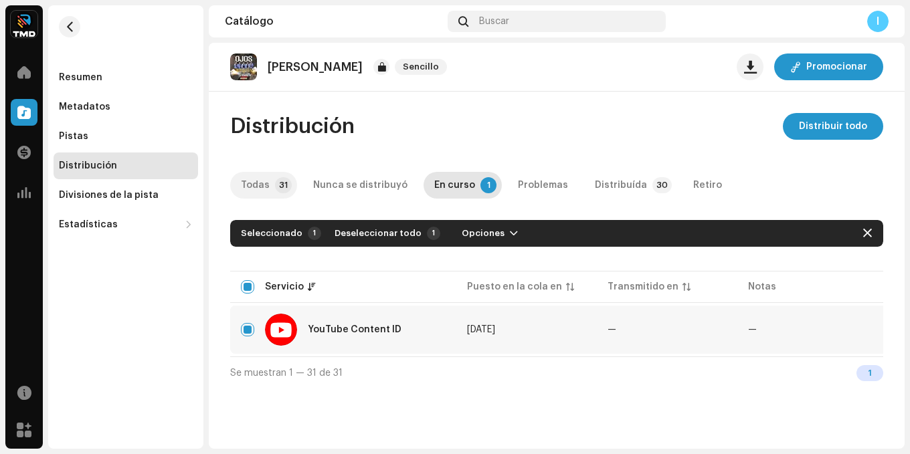
click at [275, 183] on p-badge "31" at bounding box center [283, 185] width 17 height 16
checkbox input "false"
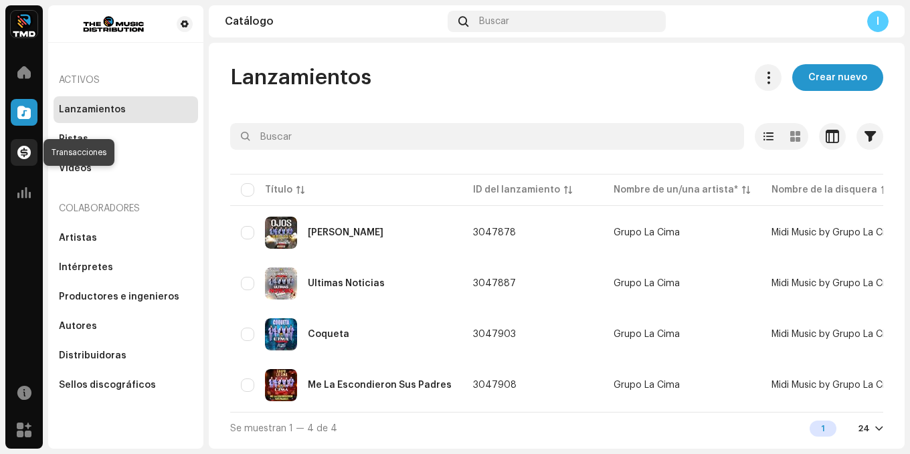
click at [24, 156] on span at bounding box center [23, 152] width 13 height 11
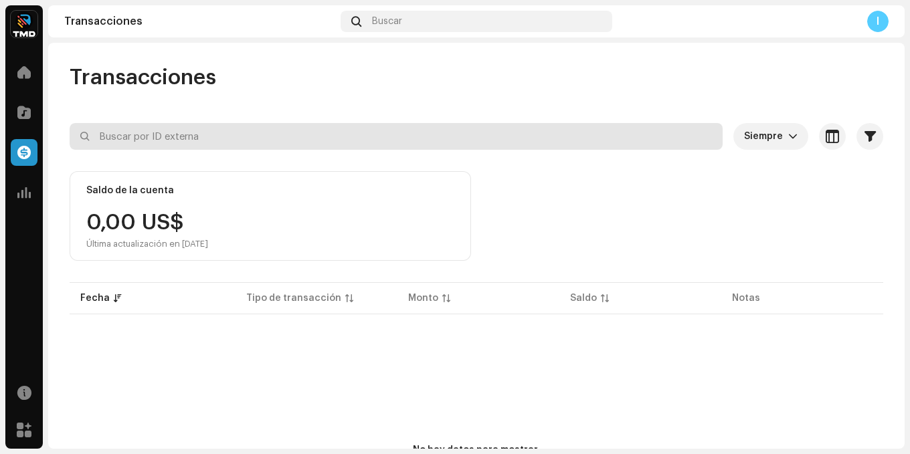
click at [168, 137] on input "text" at bounding box center [396, 136] width 653 height 27
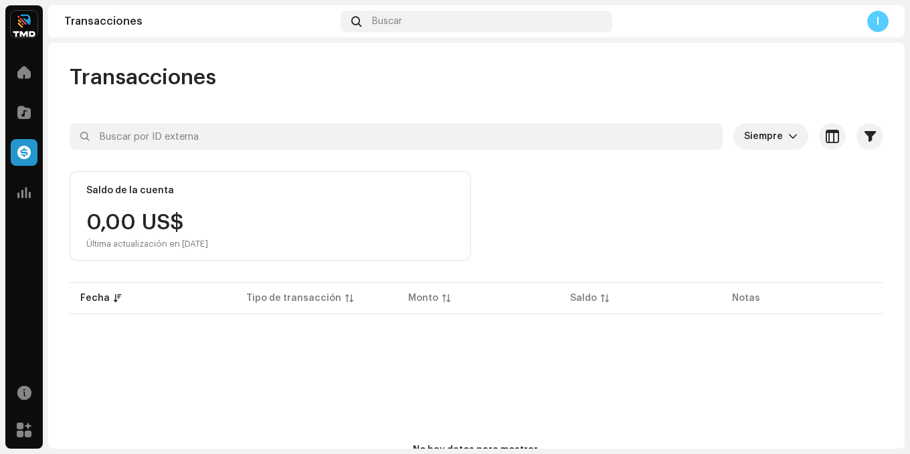
click at [155, 224] on div "0,00 US$ Última actualización en [DATE]" at bounding box center [147, 230] width 122 height 37
click at [146, 248] on div "Última actualización en [DATE]" at bounding box center [147, 244] width 122 height 11
drag, startPoint x: 163, startPoint y: 238, endPoint x: 128, endPoint y: 243, distance: 35.8
click at [154, 239] on div "0,00 US$ Última actualización en [DATE]" at bounding box center [147, 230] width 122 height 37
click at [129, 243] on div "Última actualización en [DATE]" at bounding box center [147, 244] width 122 height 11
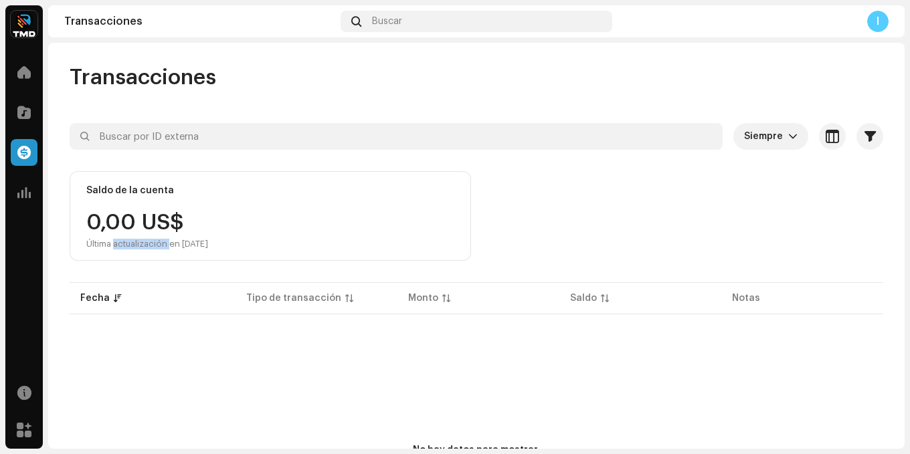
click at [129, 243] on div "Última actualización en [DATE]" at bounding box center [147, 244] width 122 height 11
click at [114, 301] on p-table "Fecha Tipo de transacción Monto Saldo Notas" at bounding box center [477, 298] width 814 height 37
click at [112, 293] on p-table "Fecha Tipo de transacción Monto Saldo Notas" at bounding box center [477, 298] width 814 height 37
click at [349, 307] on p-table "Fecha Tipo de transacción Monto Saldo Notas" at bounding box center [477, 298] width 814 height 37
click at [327, 303] on p-table "Fecha Tipo de transacción Monto Saldo Notas" at bounding box center [477, 298] width 814 height 37
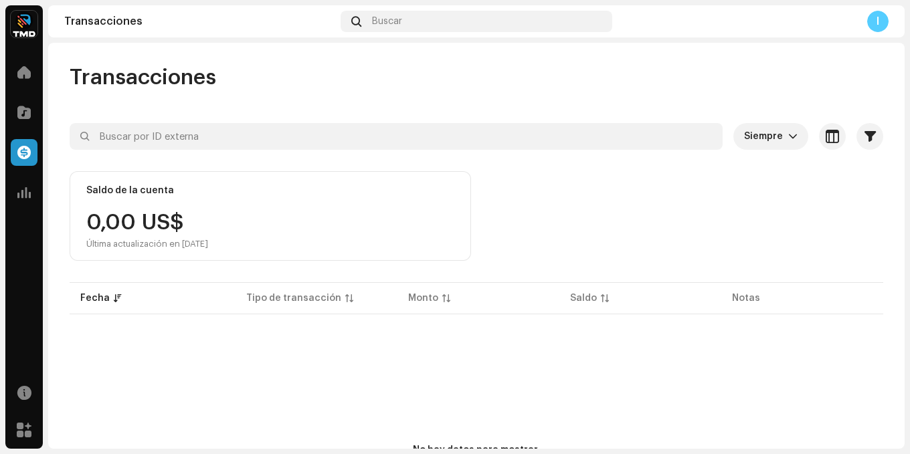
click at [315, 295] on p-table "Fecha Tipo de transacción Monto Saldo Notas" at bounding box center [477, 298] width 814 height 37
click at [424, 290] on p-table "Fecha Tipo de transacción Monto Saldo Notas" at bounding box center [477, 298] width 814 height 37
click at [424, 293] on p-table "Fecha Tipo de transacción Monto Saldo Notas" at bounding box center [477, 298] width 814 height 37
click at [590, 291] on p-table "Fecha Tipo de transacción Monto Saldo Notas" at bounding box center [477, 298] width 814 height 37
drag, startPoint x: 590, startPoint y: 291, endPoint x: 686, endPoint y: 294, distance: 96.4
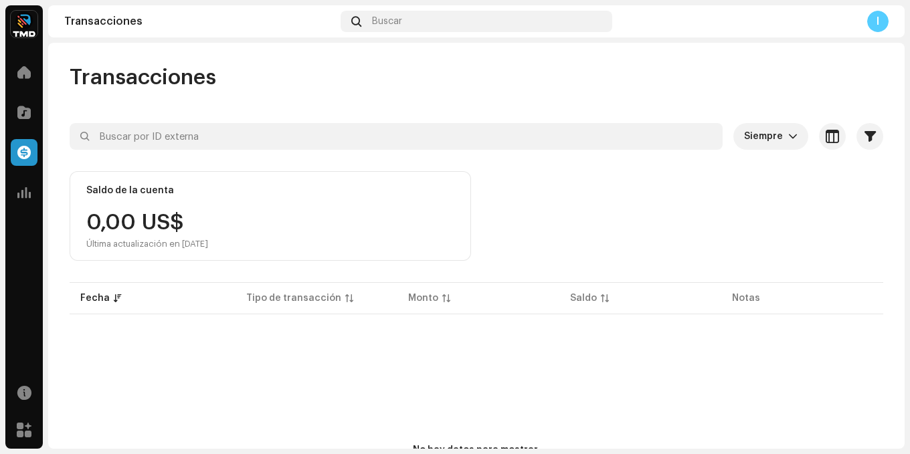
click at [624, 299] on p-table "Fecha Tipo de transacción Monto Saldo Notas" at bounding box center [477, 298] width 814 height 37
click at [747, 296] on p-table "Fecha Tipo de transacción Monto Saldo Notas" at bounding box center [477, 298] width 814 height 37
click at [740, 296] on p-table "Fecha Tipo de transacción Monto Saldo Notas" at bounding box center [477, 298] width 814 height 37
click at [25, 190] on span at bounding box center [23, 192] width 13 height 11
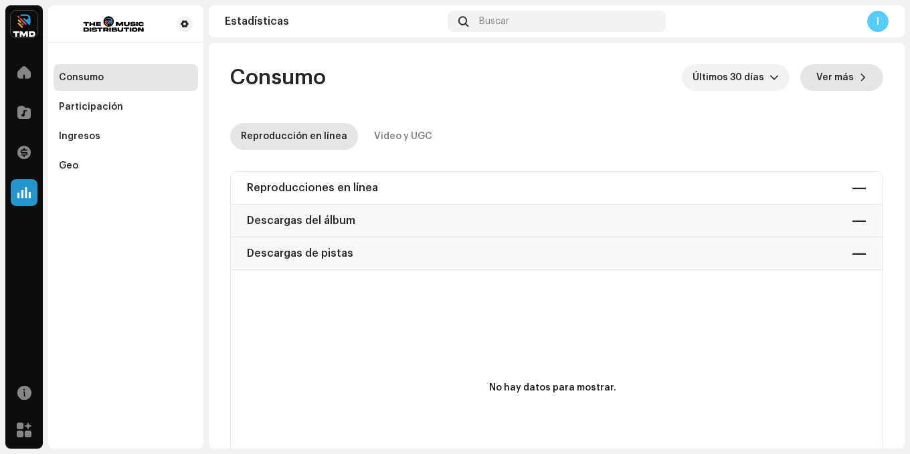
click at [850, 80] on button "Ver más" at bounding box center [841, 77] width 83 height 27
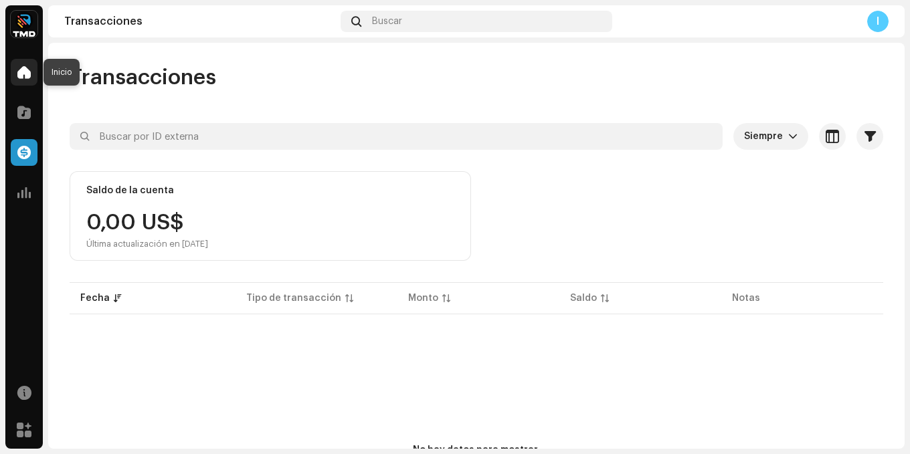
click at [12, 73] on div at bounding box center [24, 72] width 27 height 27
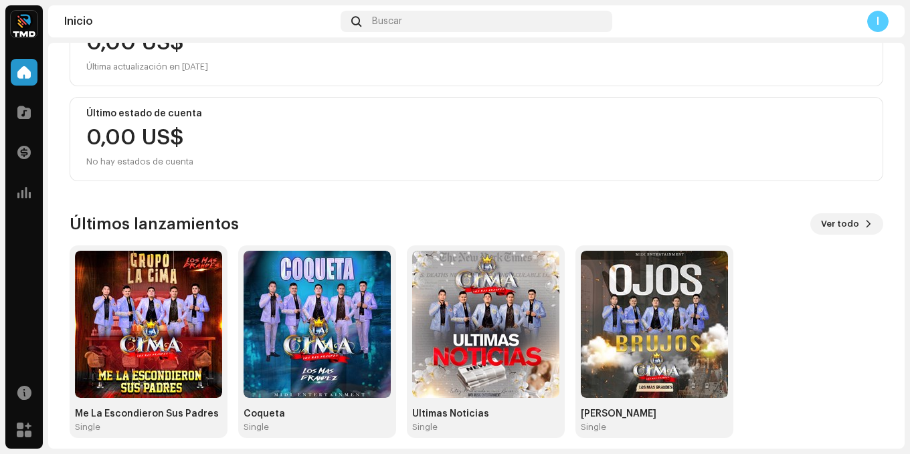
scroll to position [207, 0]
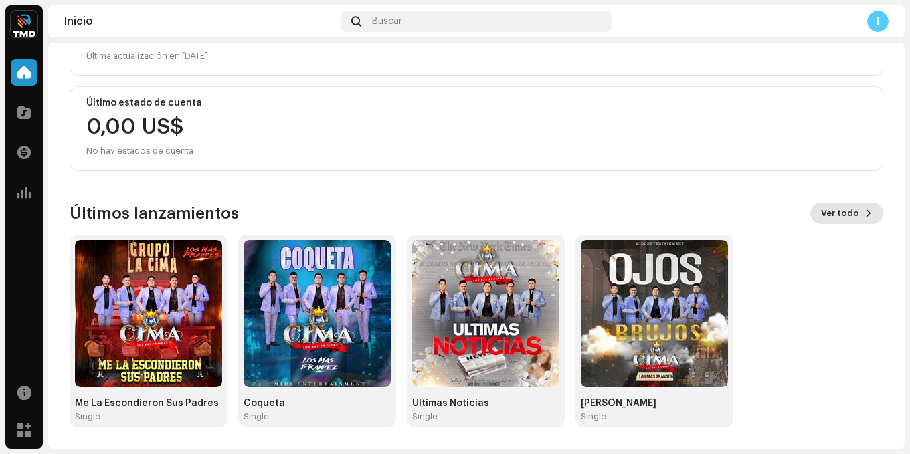
click at [865, 212] on span at bounding box center [869, 213] width 8 height 11
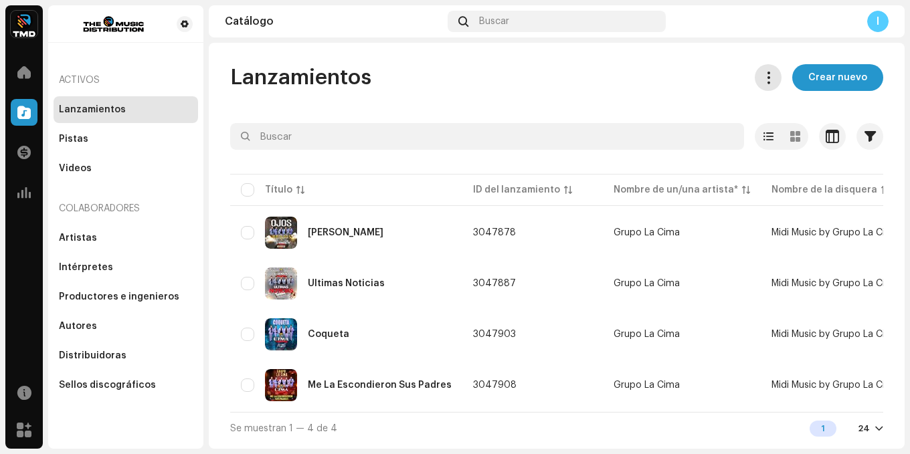
click at [762, 74] on span at bounding box center [768, 77] width 13 height 11
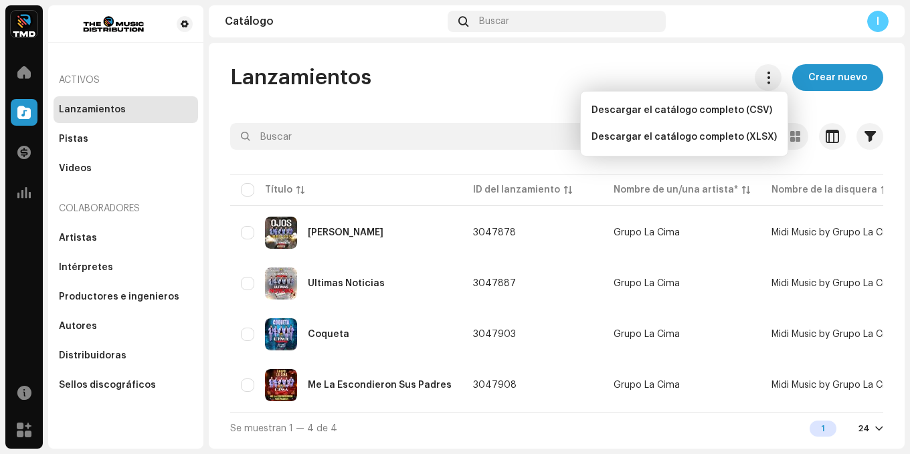
click at [679, 66] on div "Lanzamientos Crear nuevo" at bounding box center [556, 77] width 653 height 27
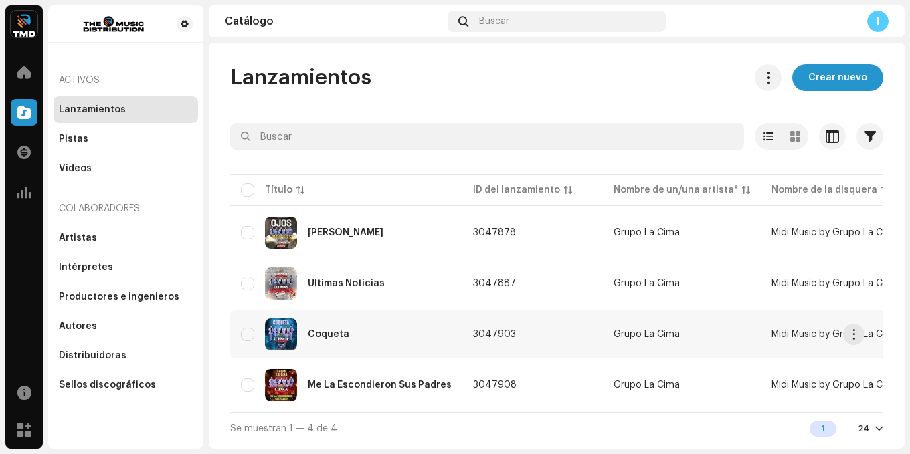
scroll to position [1, 0]
click at [875, 434] on div at bounding box center [879, 429] width 8 height 11
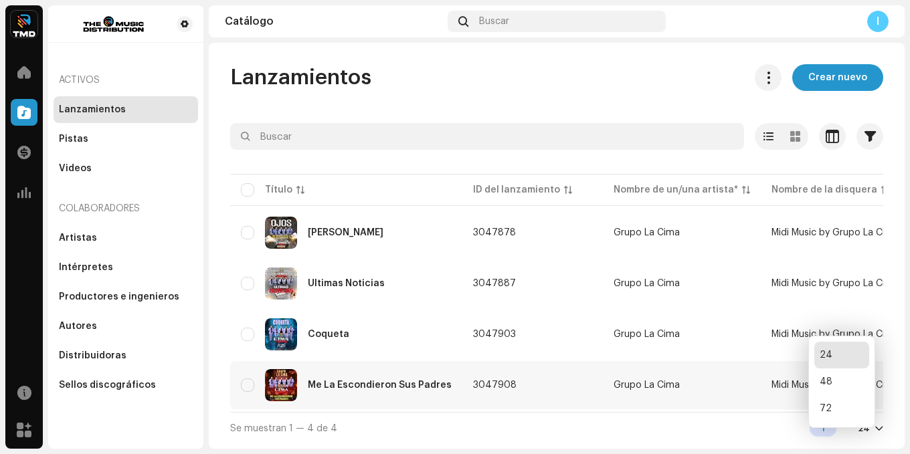
click at [695, 406] on td "Grupo La Cima" at bounding box center [682, 385] width 158 height 48
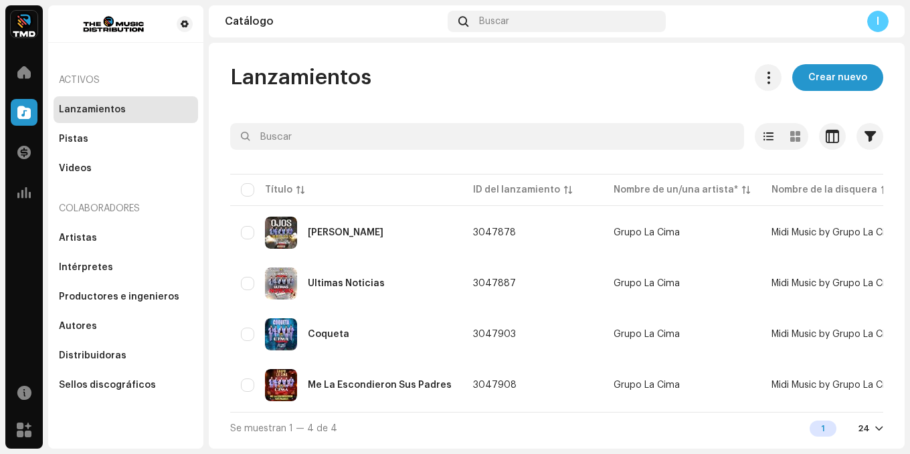
click at [879, 26] on div "I" at bounding box center [877, 21] width 21 height 21
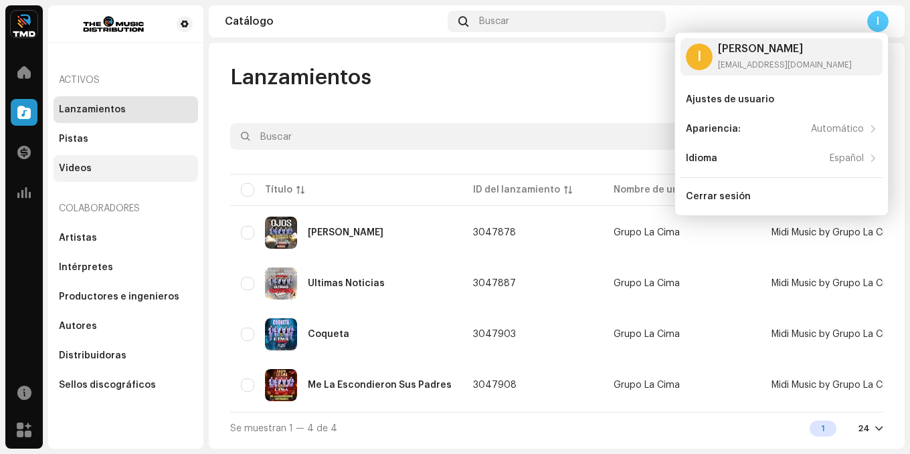
click at [163, 159] on div "Videos" at bounding box center [126, 168] width 145 height 27
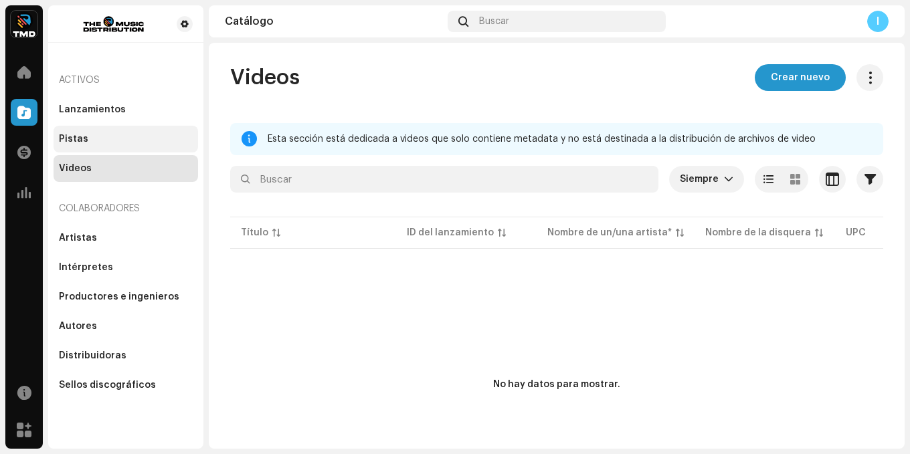
click at [102, 135] on div "Pistas" at bounding box center [126, 139] width 134 height 11
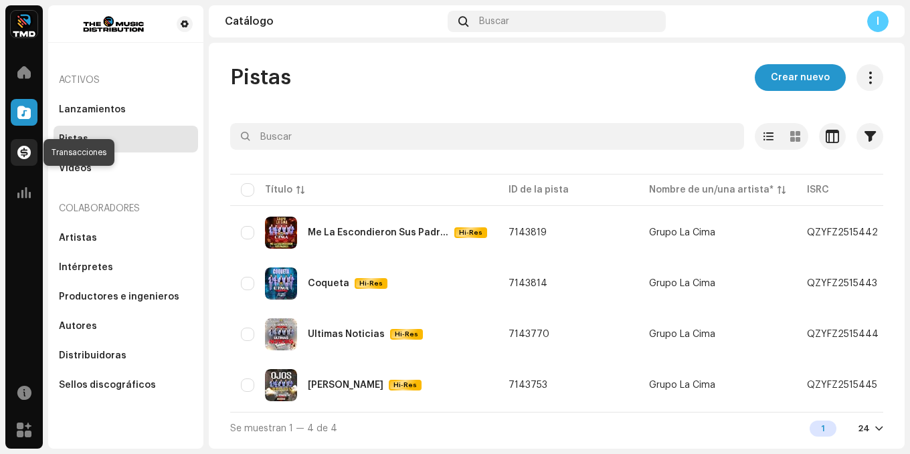
click at [24, 149] on span at bounding box center [23, 152] width 13 height 11
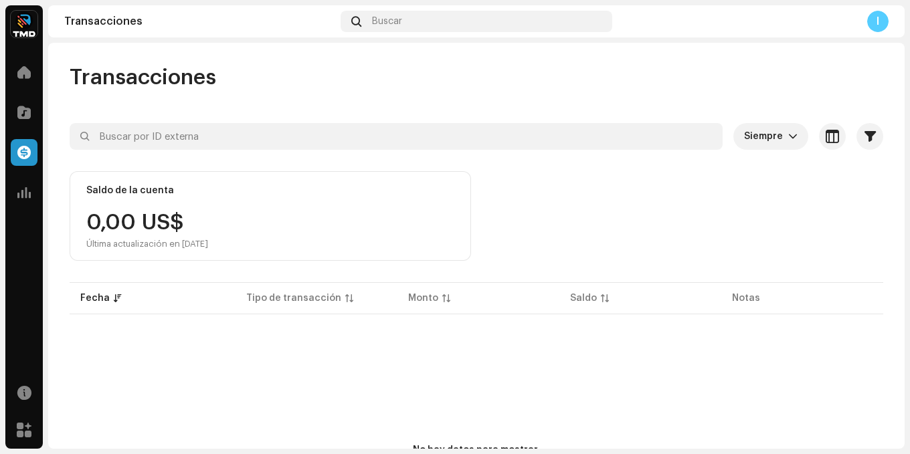
click at [94, 16] on div "Transacciones" at bounding box center [199, 21] width 271 height 11
click at [93, 25] on div "Transacciones" at bounding box center [199, 21] width 271 height 11
click at [125, 25] on div "Transacciones" at bounding box center [199, 21] width 271 height 11
click at [131, 21] on div "Transacciones" at bounding box center [199, 21] width 271 height 11
click at [433, 292] on p-table "Fecha Tipo de transacción Monto Saldo Notas" at bounding box center [477, 298] width 814 height 37
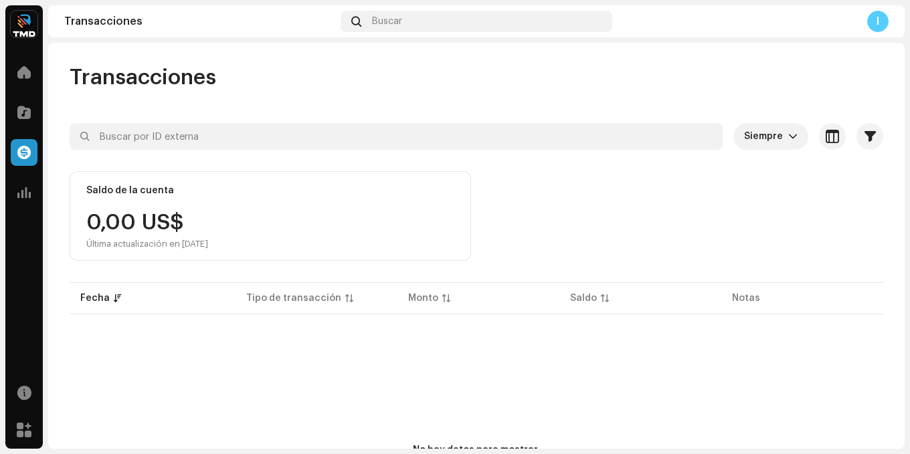
click at [414, 298] on p-table "Fecha Tipo de transacción Monto Saldo Notas" at bounding box center [477, 298] width 814 height 37
click at [418, 297] on p-table "Fecha Tipo de transacción Monto Saldo Notas" at bounding box center [477, 298] width 814 height 37
click at [322, 298] on p-table "Fecha Tipo de transacción Monto Saldo Notas" at bounding box center [477, 298] width 814 height 37
drag, startPoint x: 322, startPoint y: 298, endPoint x: 167, endPoint y: 310, distance: 155.7
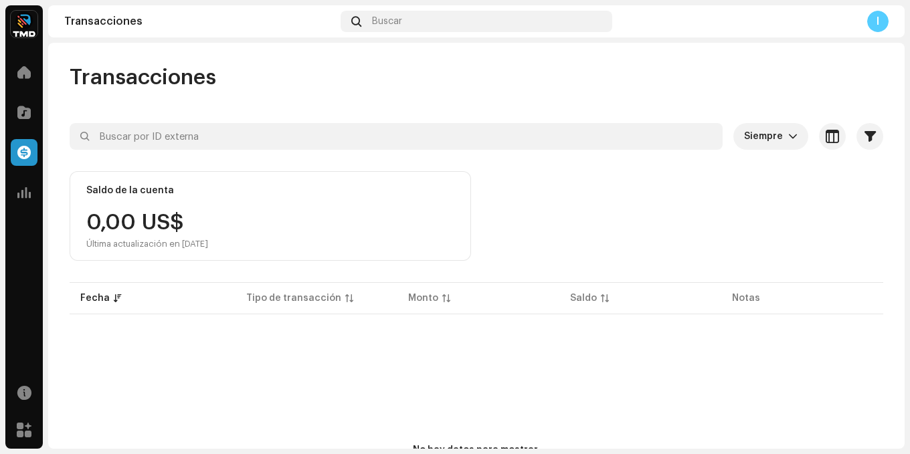
click at [320, 298] on p-table "Fecha Tipo de transacción Monto Saldo Notas" at bounding box center [477, 298] width 814 height 37
click at [85, 300] on p-table "Fecha Tipo de transacción Monto Saldo Notas" at bounding box center [477, 298] width 814 height 37
click at [90, 17] on div "Transacciones" at bounding box center [199, 21] width 271 height 11
click at [23, 21] on img at bounding box center [24, 24] width 27 height 27
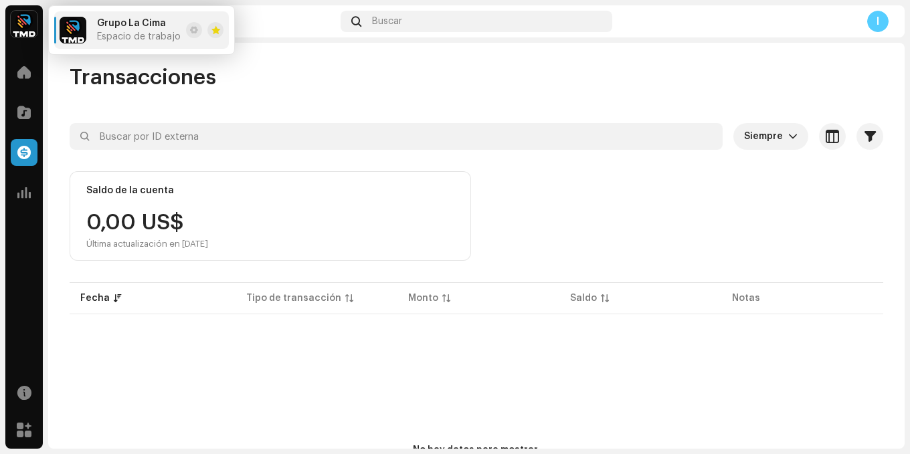
click at [135, 28] on span "Grupo La Cima" at bounding box center [131, 23] width 69 height 11
click at [191, 27] on span at bounding box center [194, 30] width 8 height 11
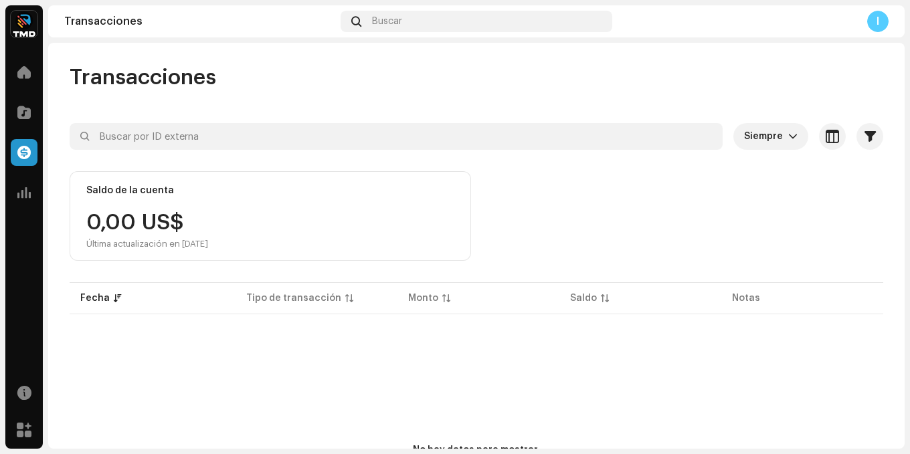
click at [15, 17] on img at bounding box center [24, 24] width 27 height 27
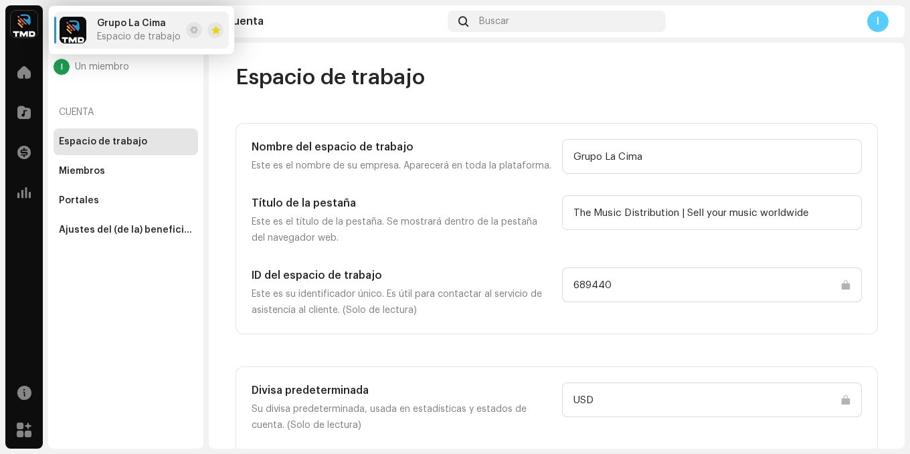
click at [464, 84] on div "Espacio de trabajo" at bounding box center [557, 77] width 642 height 27
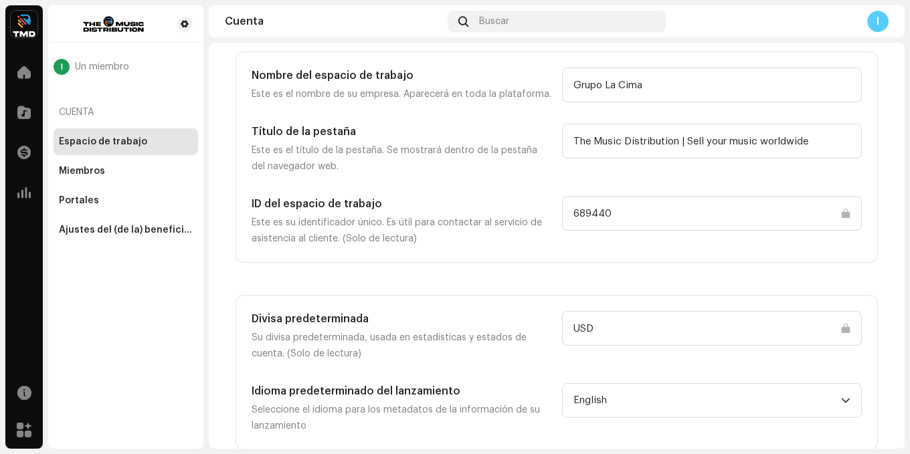
scroll to position [73, 0]
click at [85, 226] on div "Ajustes del (de la) beneficiario(a)" at bounding box center [126, 230] width 134 height 11
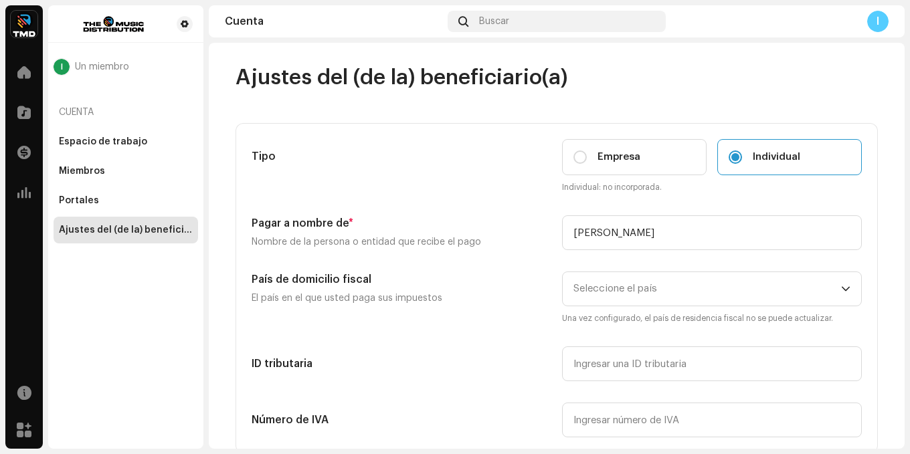
scroll to position [134, 0]
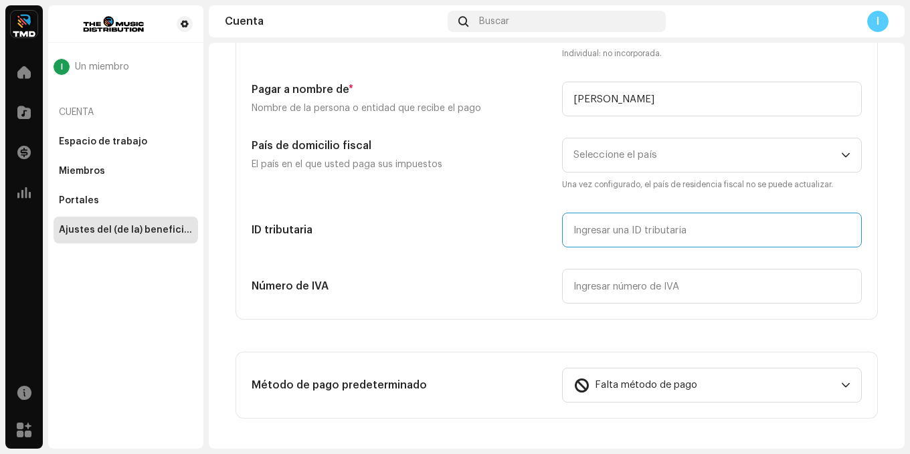
click at [594, 230] on input "text" at bounding box center [712, 230] width 300 height 35
click at [502, 226] on h5 "ID tributaria" at bounding box center [402, 230] width 300 height 16
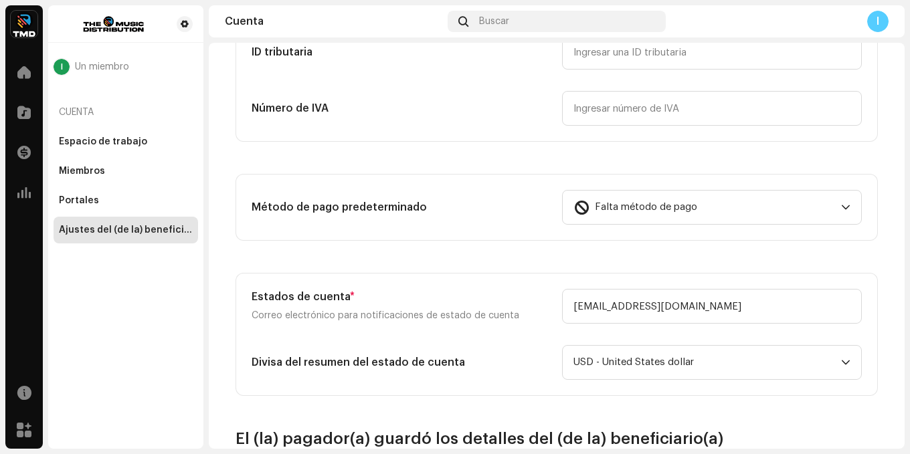
scroll to position [335, 0]
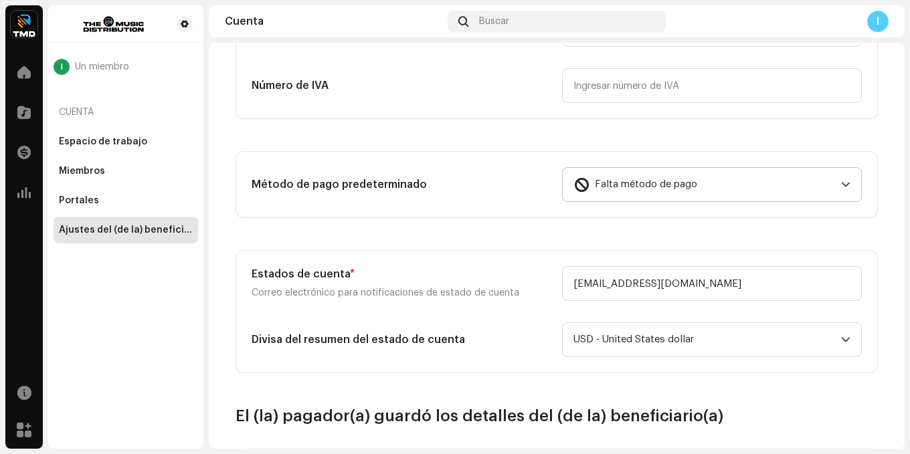
click at [841, 182] on icon "dropdown trigger" at bounding box center [845, 184] width 9 height 9
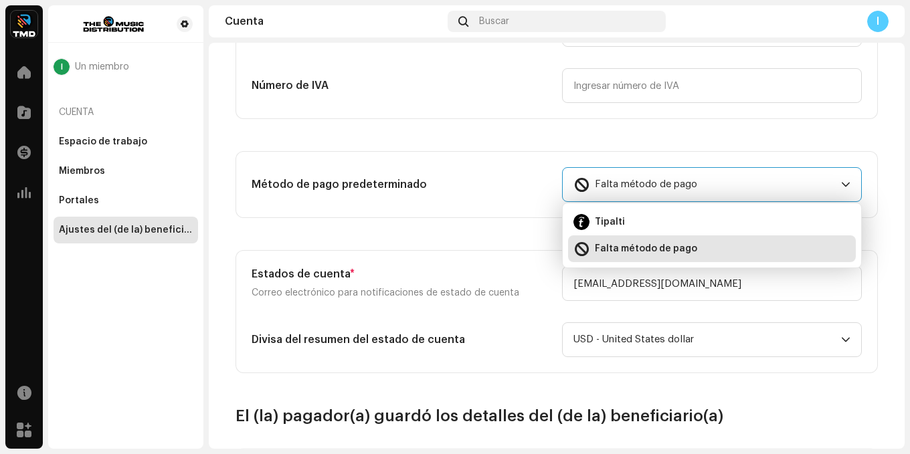
click at [847, 140] on section "Tipo Empresa Individual Individual: no incorporada. Pagar a nombre de * Nombre …" at bounding box center [557, 81] width 642 height 585
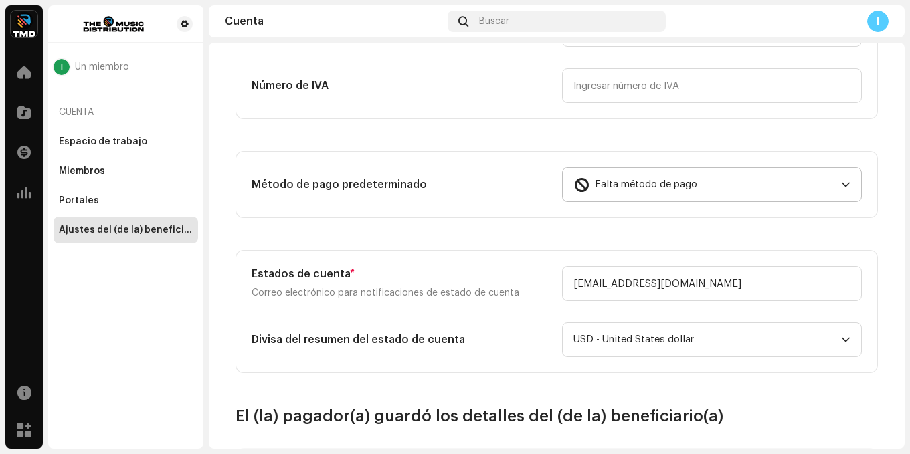
click at [841, 186] on icon "dropdown trigger" at bounding box center [845, 184] width 9 height 9
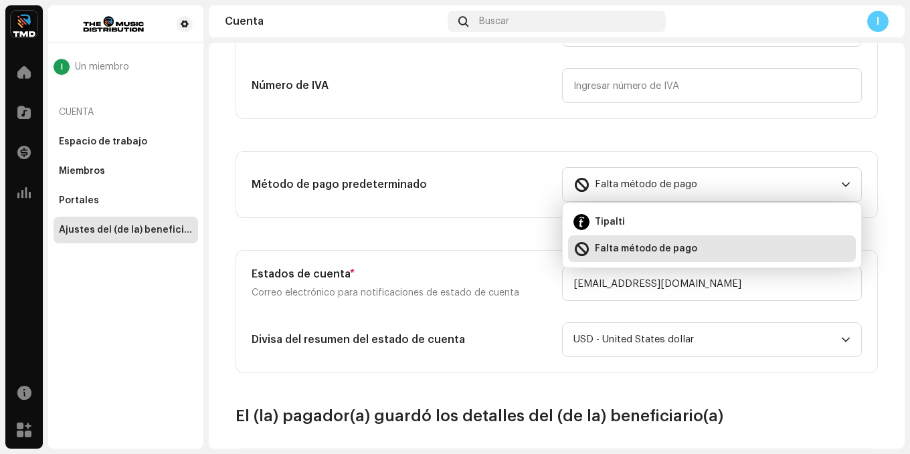
click at [509, 193] on div "Método de pago predeterminado" at bounding box center [402, 184] width 300 height 35
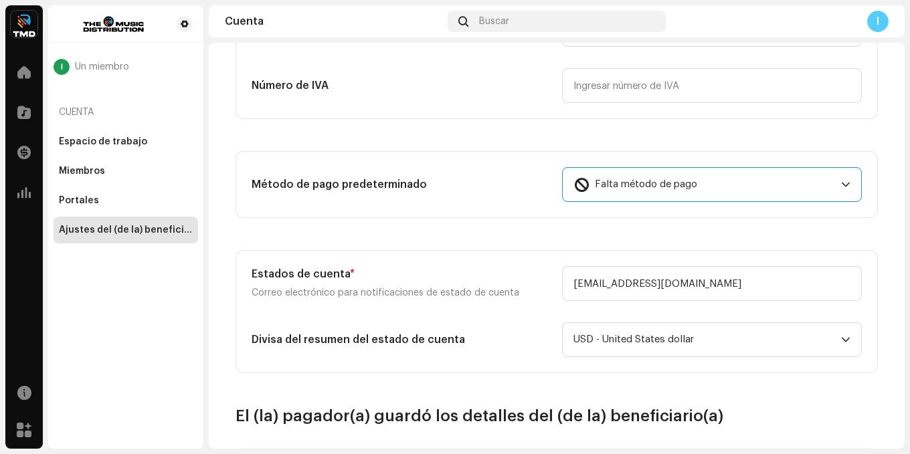
drag, startPoint x: 626, startPoint y: 185, endPoint x: 644, endPoint y: 185, distance: 17.4
click at [625, 185] on span "Falta método de pago" at bounding box center [646, 184] width 102 height 33
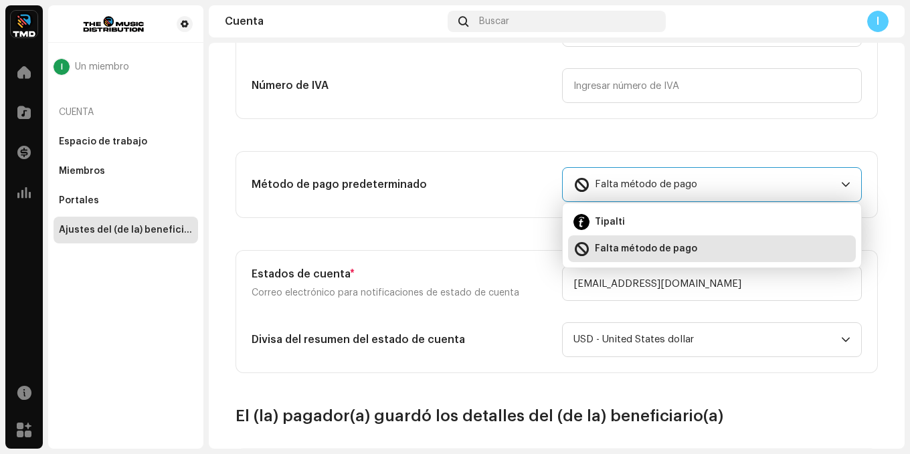
click at [679, 182] on span "Falta método de pago" at bounding box center [646, 184] width 102 height 33
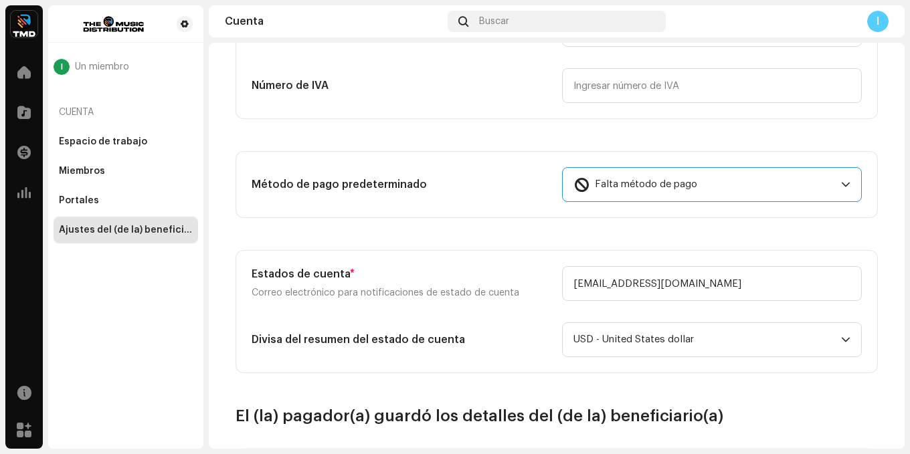
click at [836, 181] on span "Falta método de pago" at bounding box center [708, 184] width 268 height 33
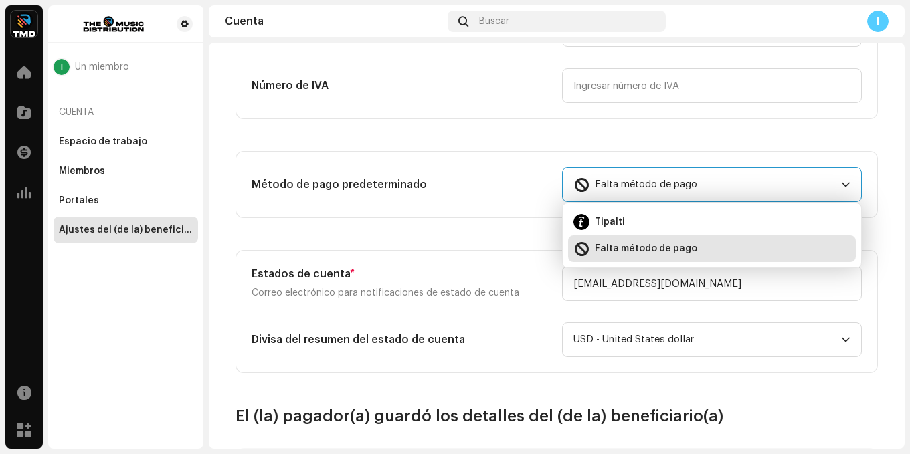
click at [333, 193] on div "Método de pago predeterminado" at bounding box center [402, 184] width 300 height 35
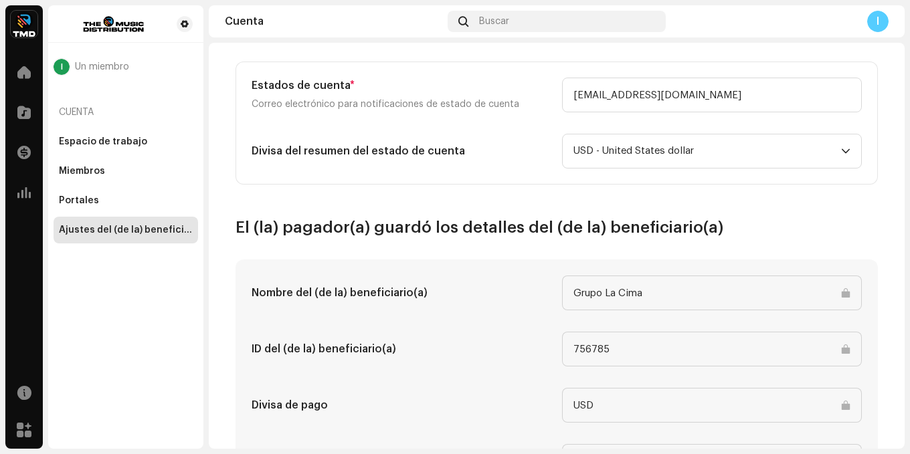
scroll to position [535, 0]
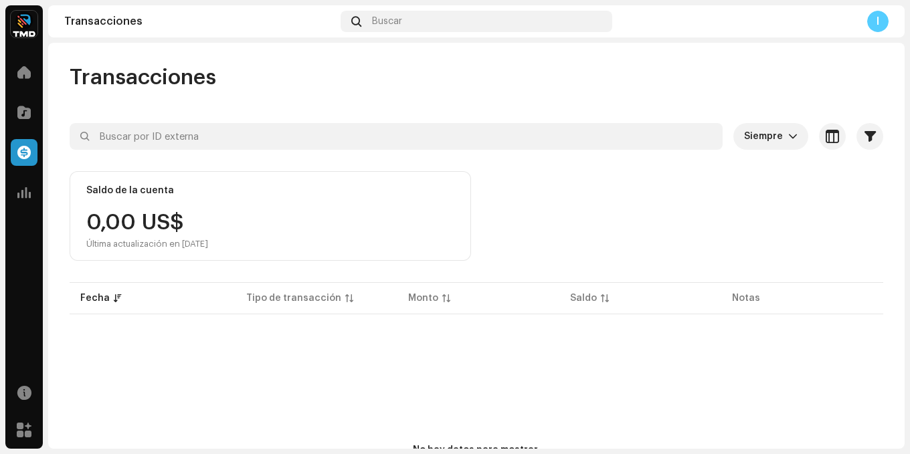
click at [19, 21] on img at bounding box center [24, 24] width 27 height 27
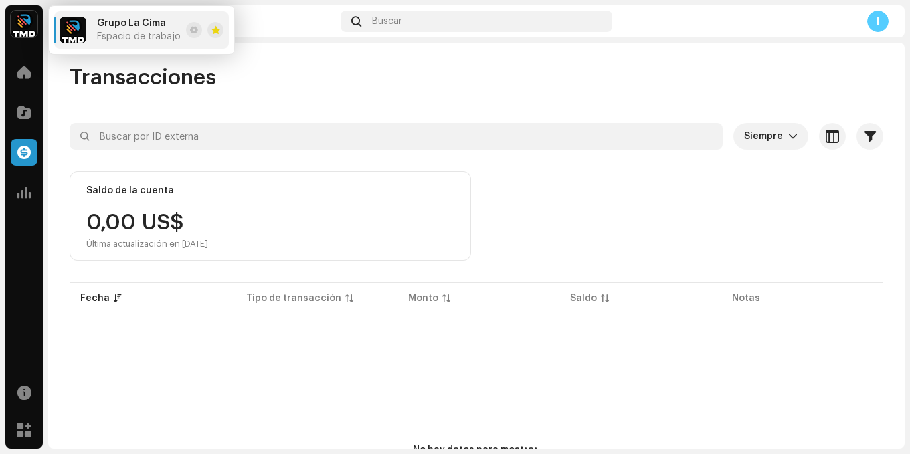
click at [303, 85] on div "Transacciones" at bounding box center [477, 77] width 814 height 27
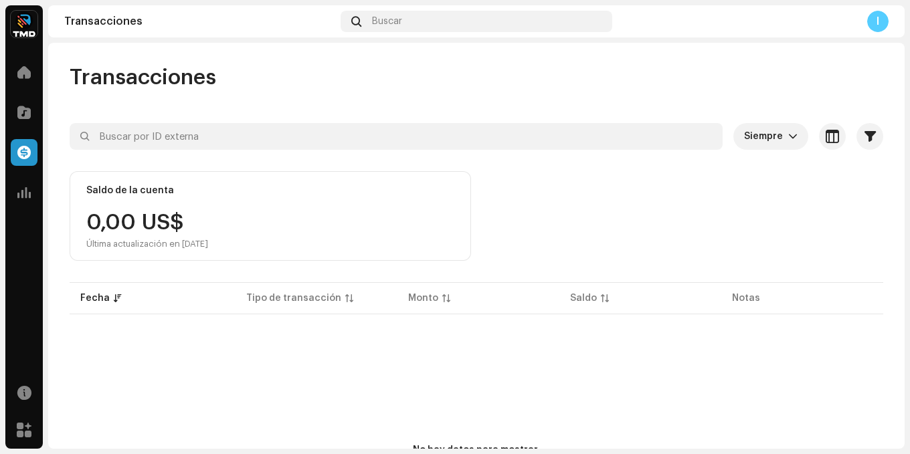
click at [26, 21] on img at bounding box center [24, 24] width 27 height 27
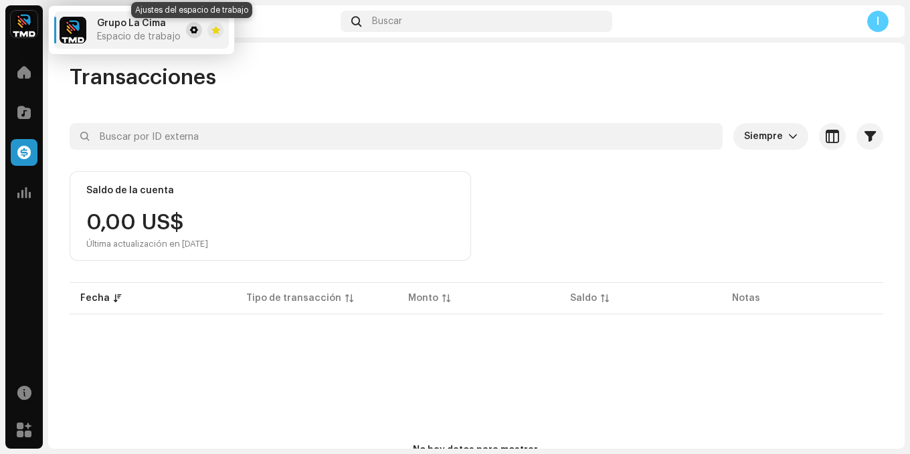
click at [190, 34] on span at bounding box center [194, 30] width 8 height 11
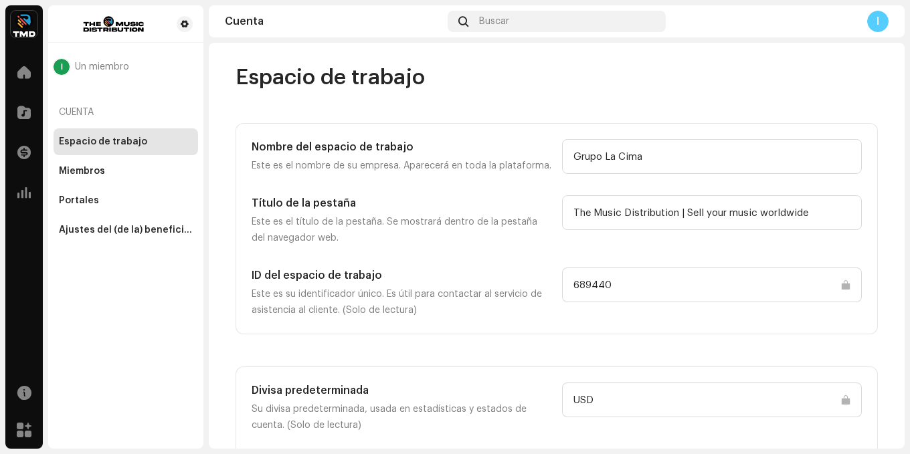
scroll to position [73, 0]
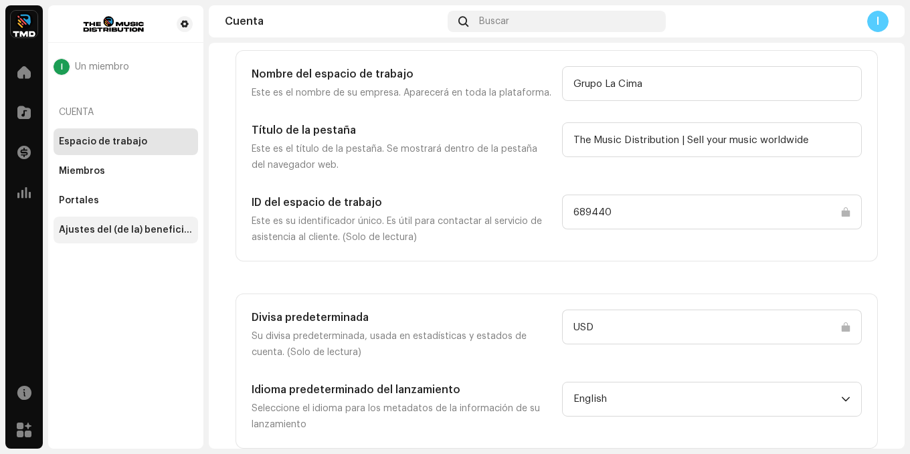
click at [172, 233] on div "Ajustes del (de la) beneficiario(a)" at bounding box center [126, 230] width 134 height 11
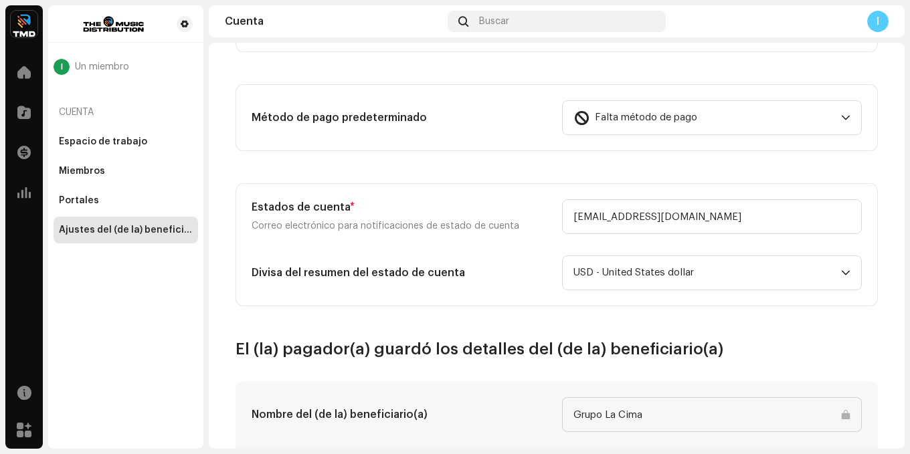
scroll to position [658, 0]
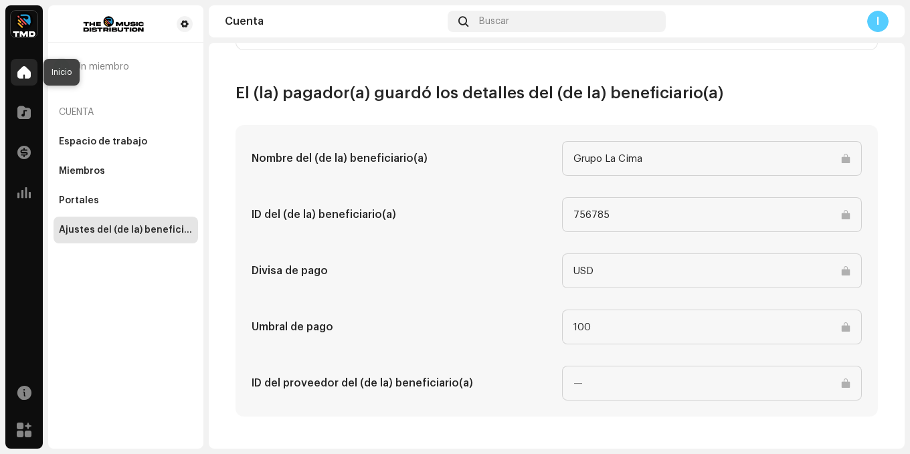
click at [22, 67] on span at bounding box center [23, 72] width 13 height 11
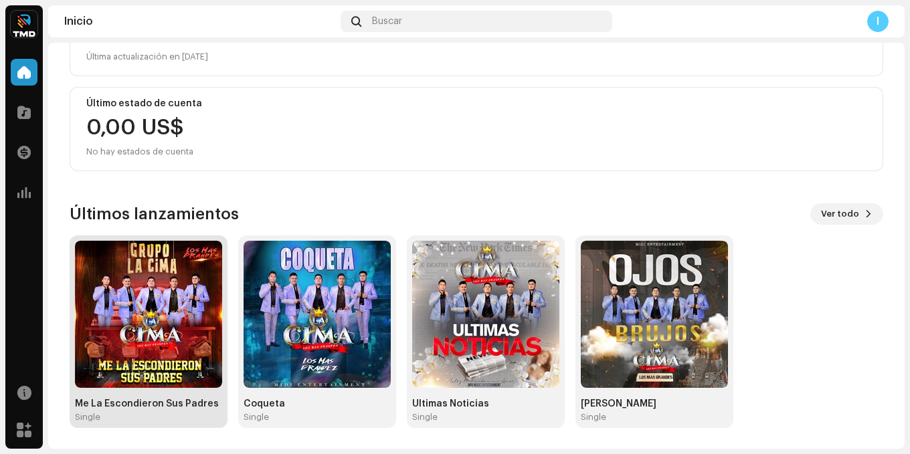
scroll to position [207, 0]
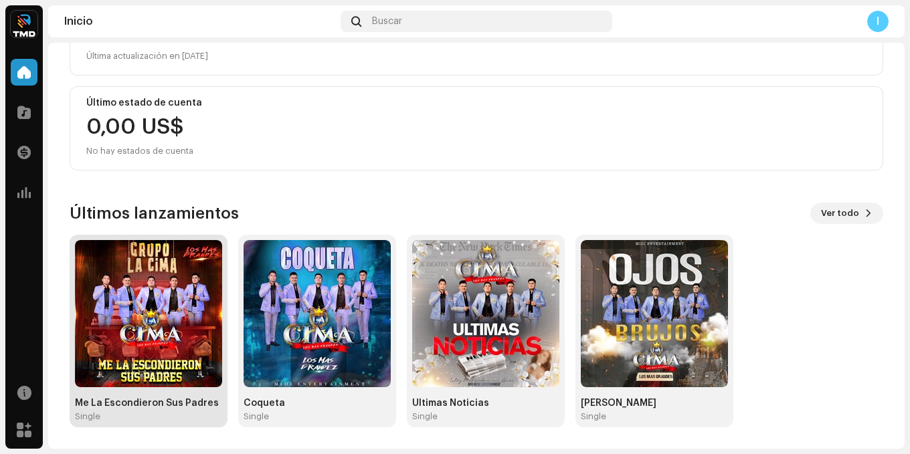
click at [174, 281] on img at bounding box center [148, 313] width 147 height 147
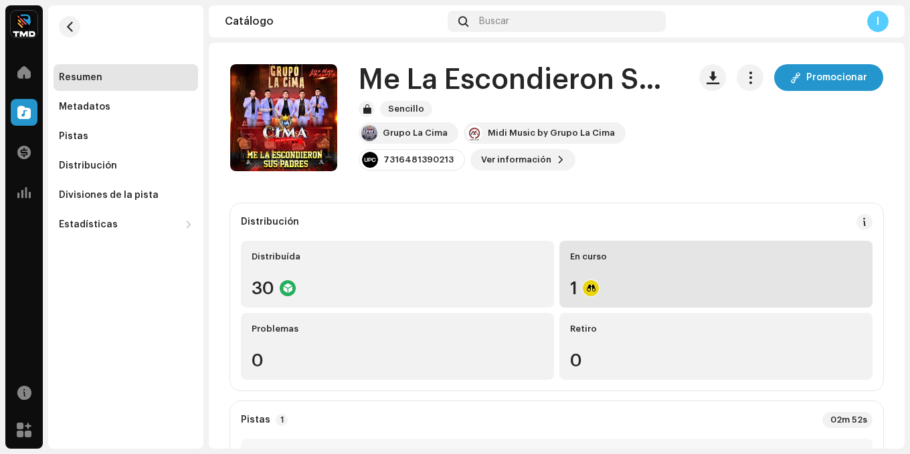
click at [663, 276] on div "En curso 1" at bounding box center [715, 274] width 313 height 67
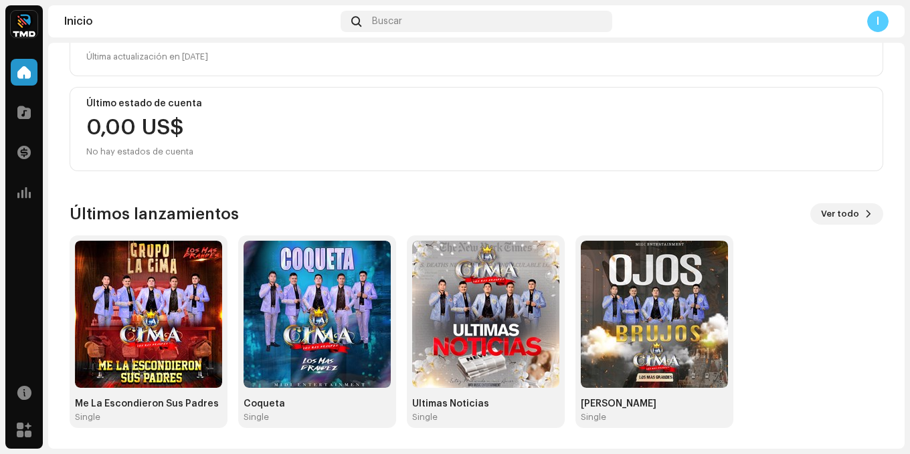
scroll to position [207, 0]
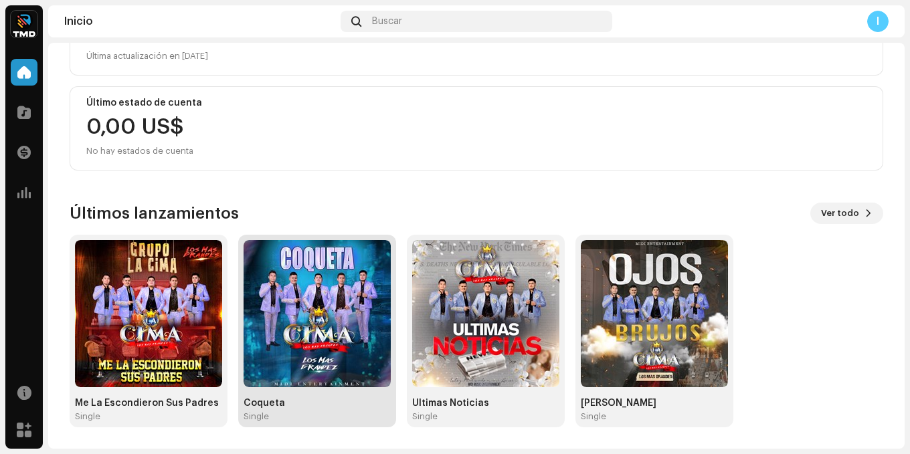
click at [360, 304] on img at bounding box center [317, 313] width 147 height 147
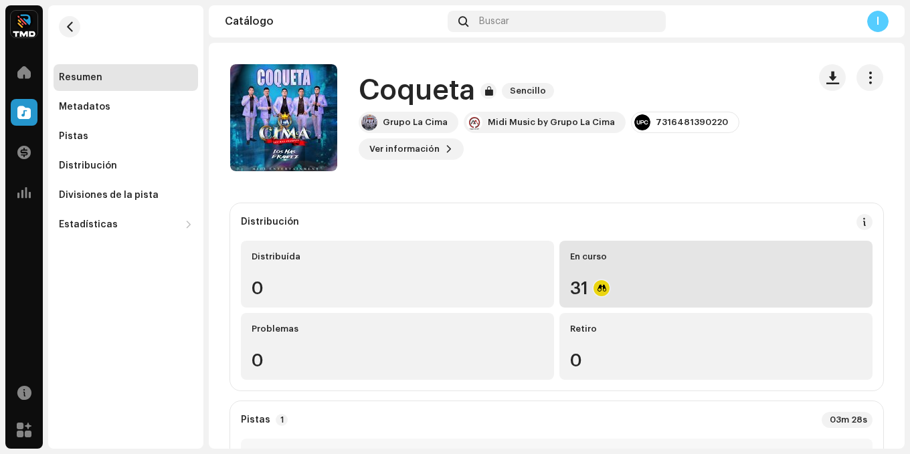
click at [643, 274] on div "En curso 31" at bounding box center [715, 274] width 313 height 67
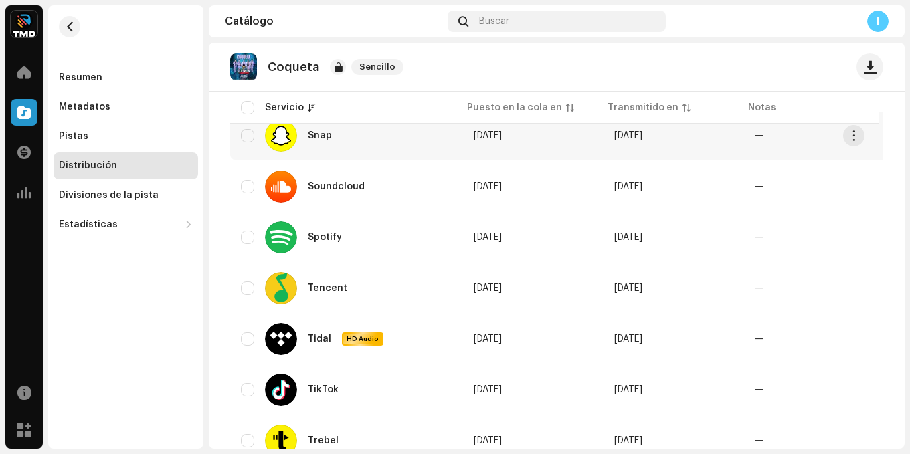
scroll to position [1474, 0]
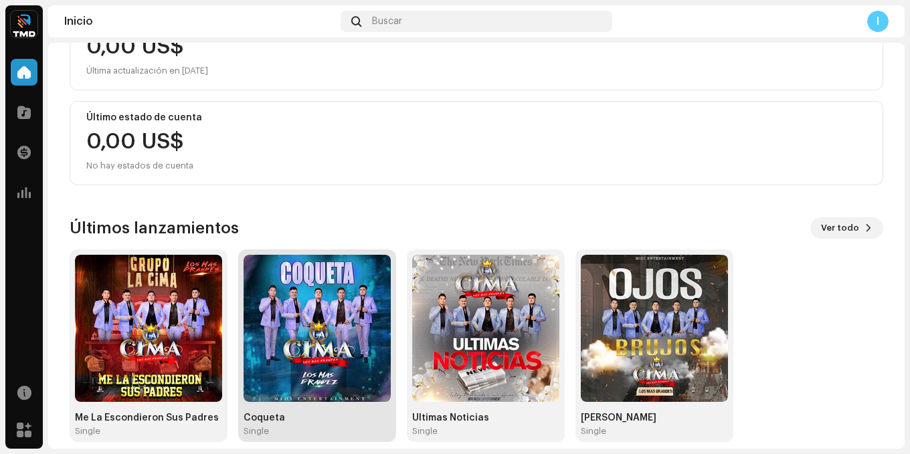
scroll to position [207, 0]
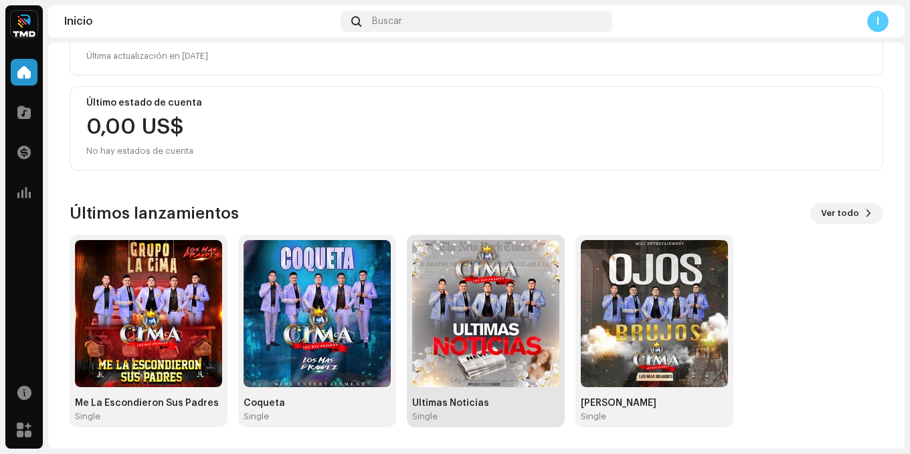
click at [535, 329] on img at bounding box center [485, 313] width 147 height 147
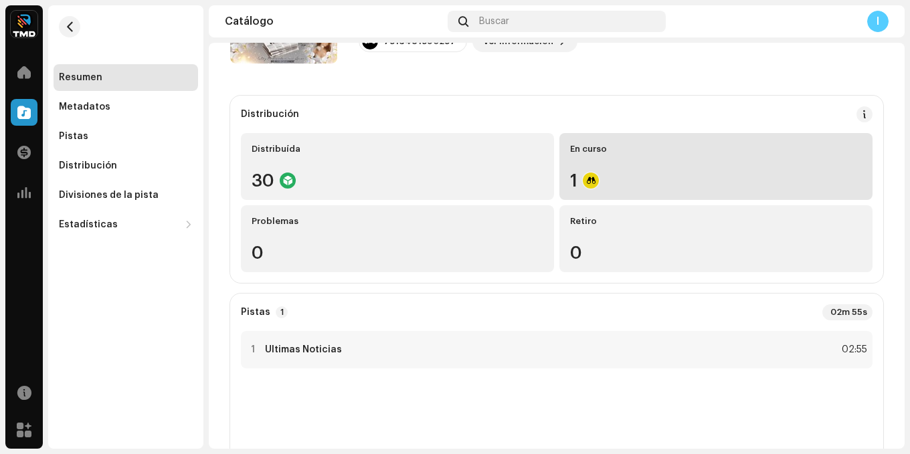
scroll to position [134, 0]
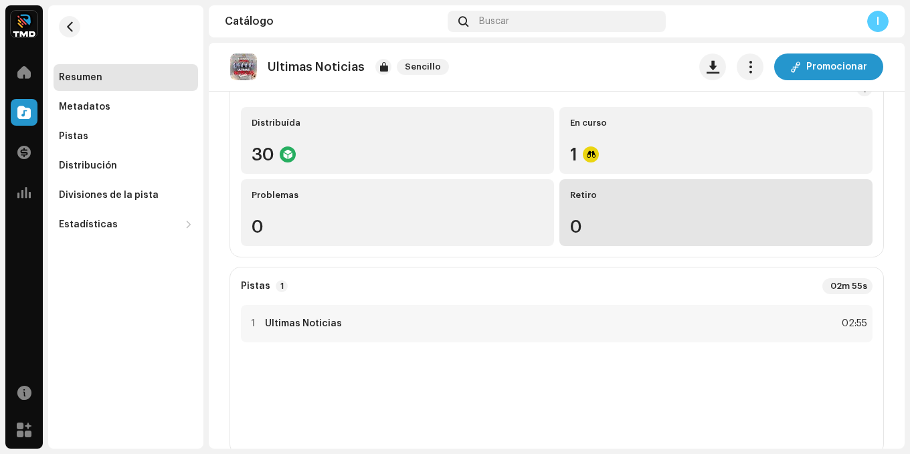
click at [589, 211] on div "Retiro 0" at bounding box center [715, 212] width 313 height 67
